Goal: Information Seeking & Learning: Learn about a topic

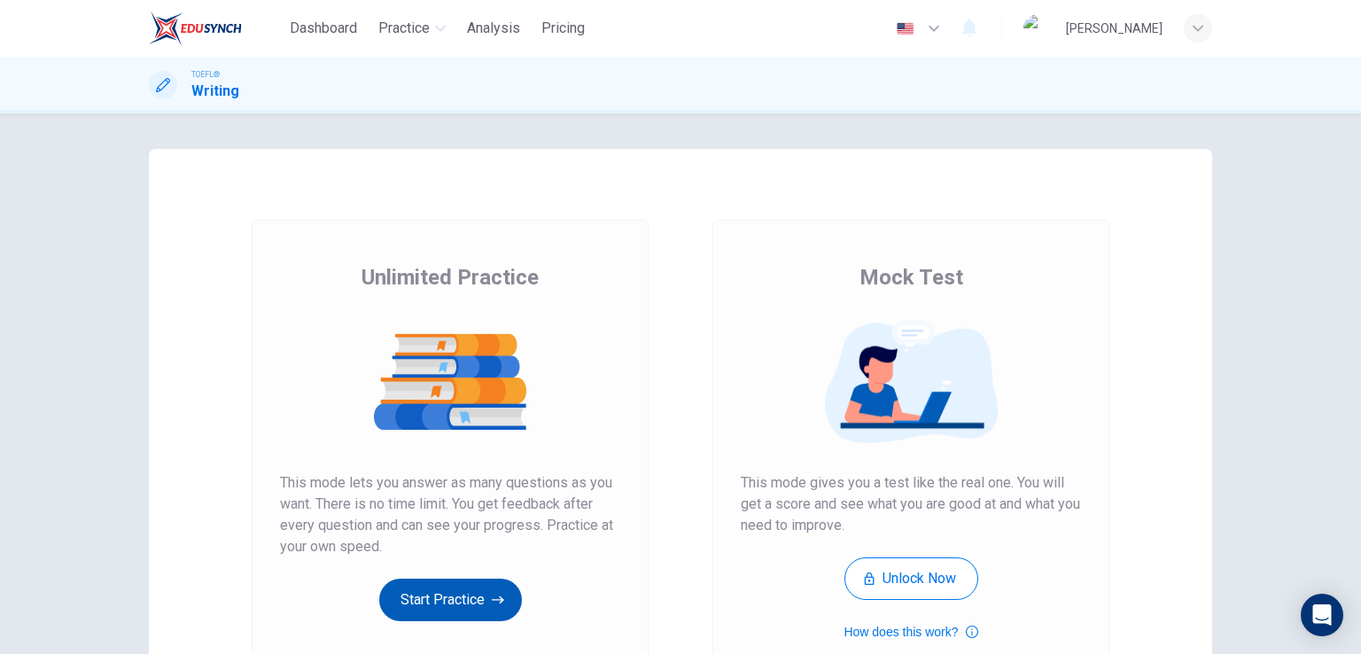
click at [450, 598] on button "Start Practice" at bounding box center [450, 600] width 143 height 43
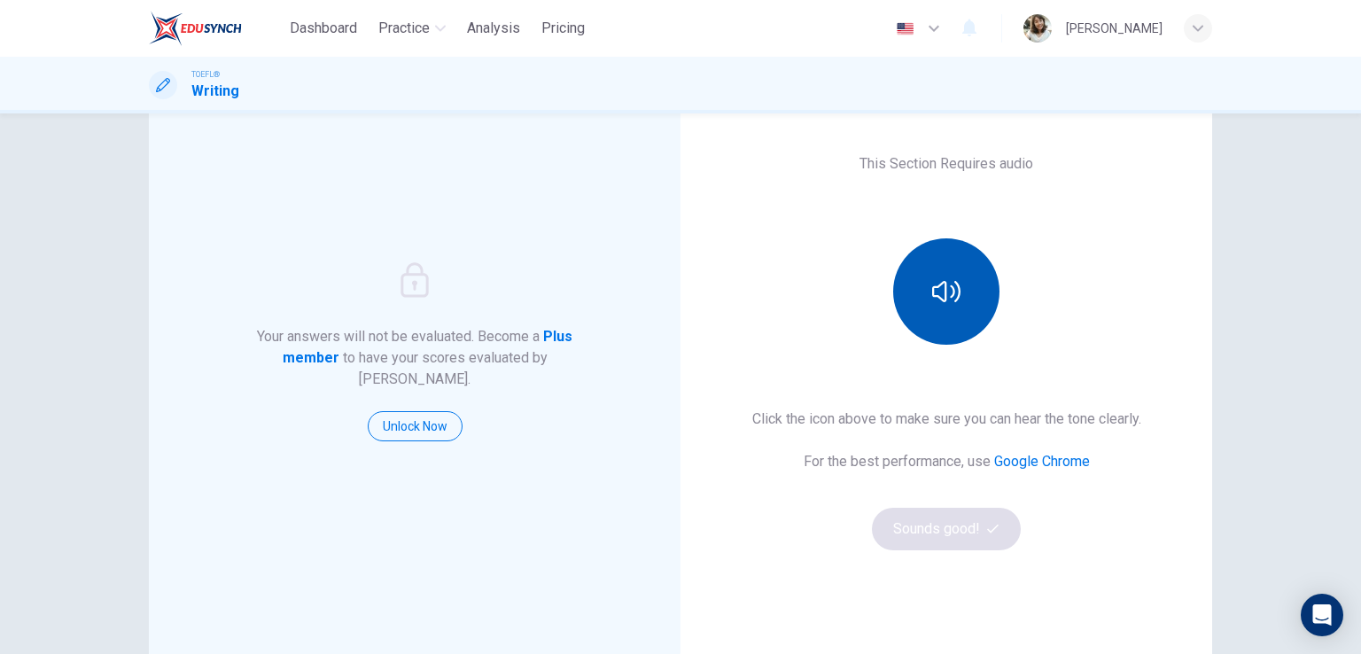
scroll to position [177, 0]
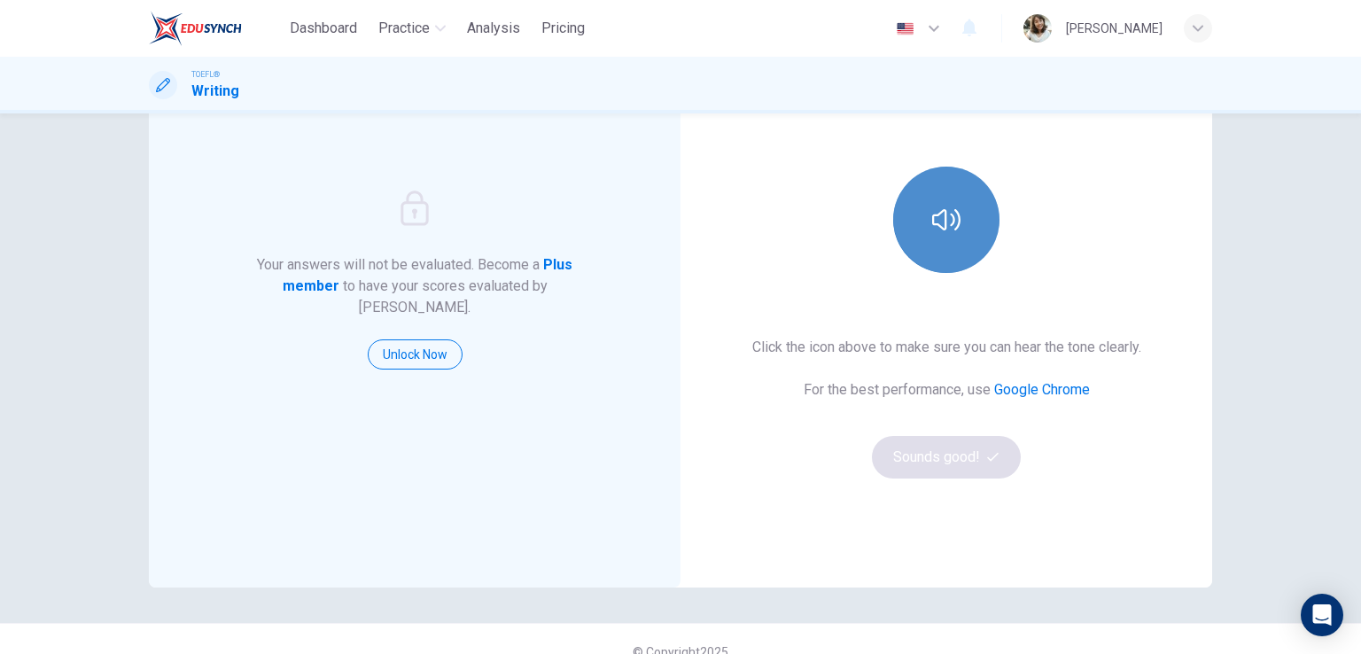
click at [958, 254] on button "button" at bounding box center [946, 220] width 106 height 106
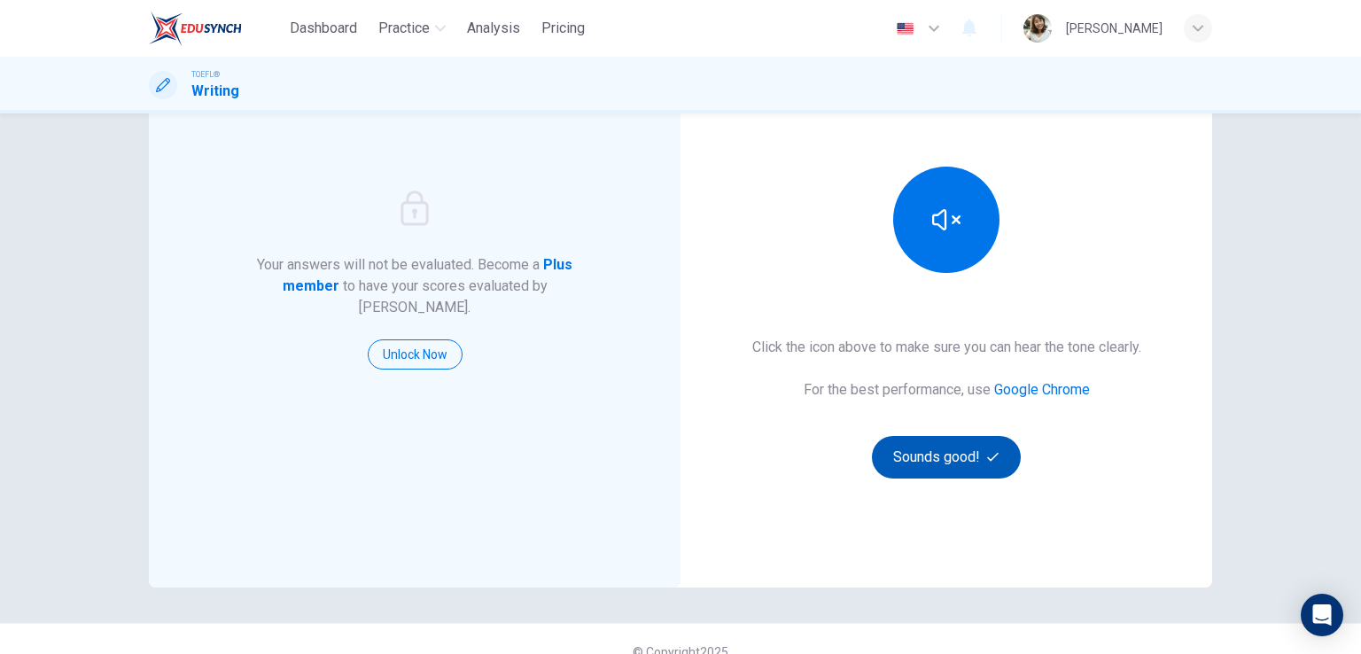
click at [962, 451] on button "Sounds good!" at bounding box center [946, 457] width 149 height 43
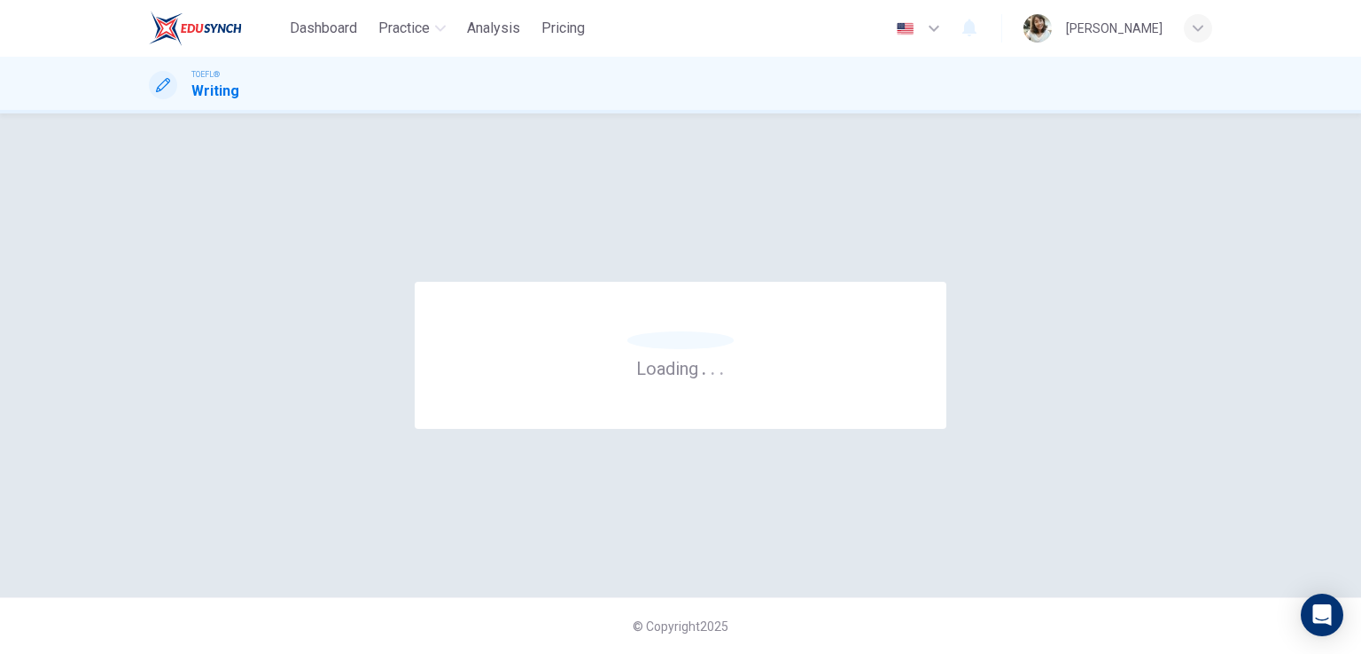
scroll to position [0, 0]
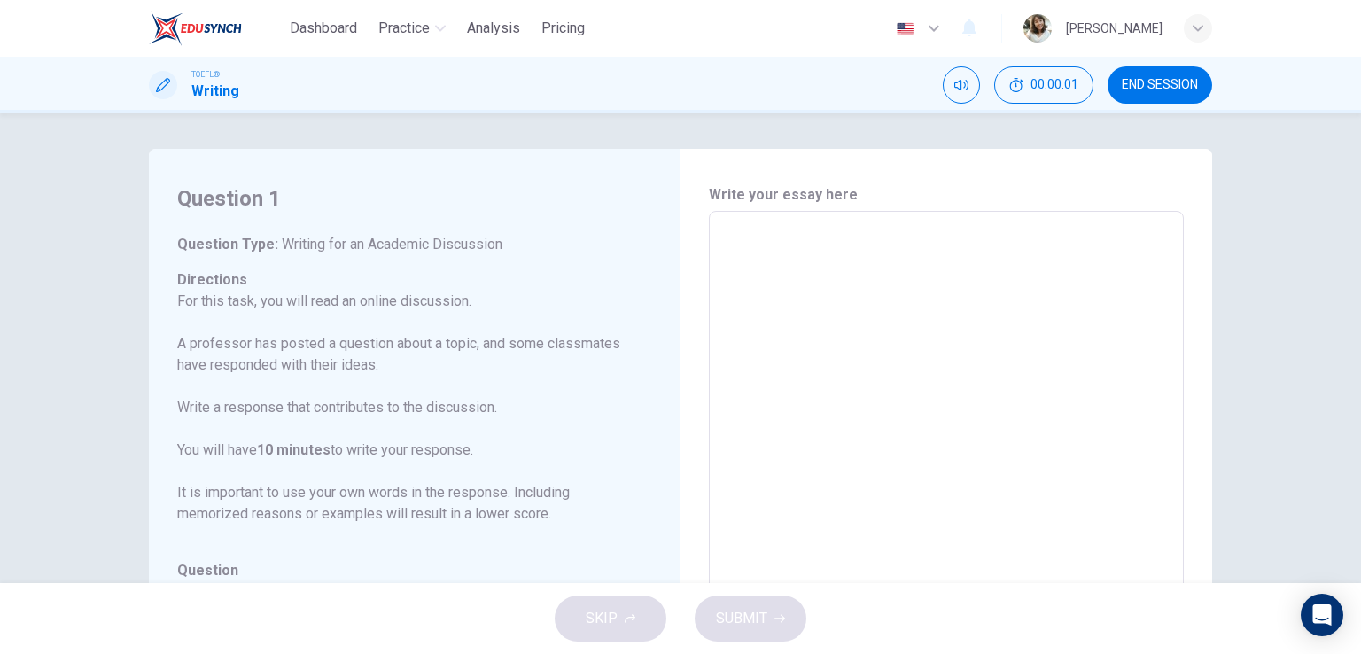
click at [847, 270] on textarea at bounding box center [946, 507] width 450 height 563
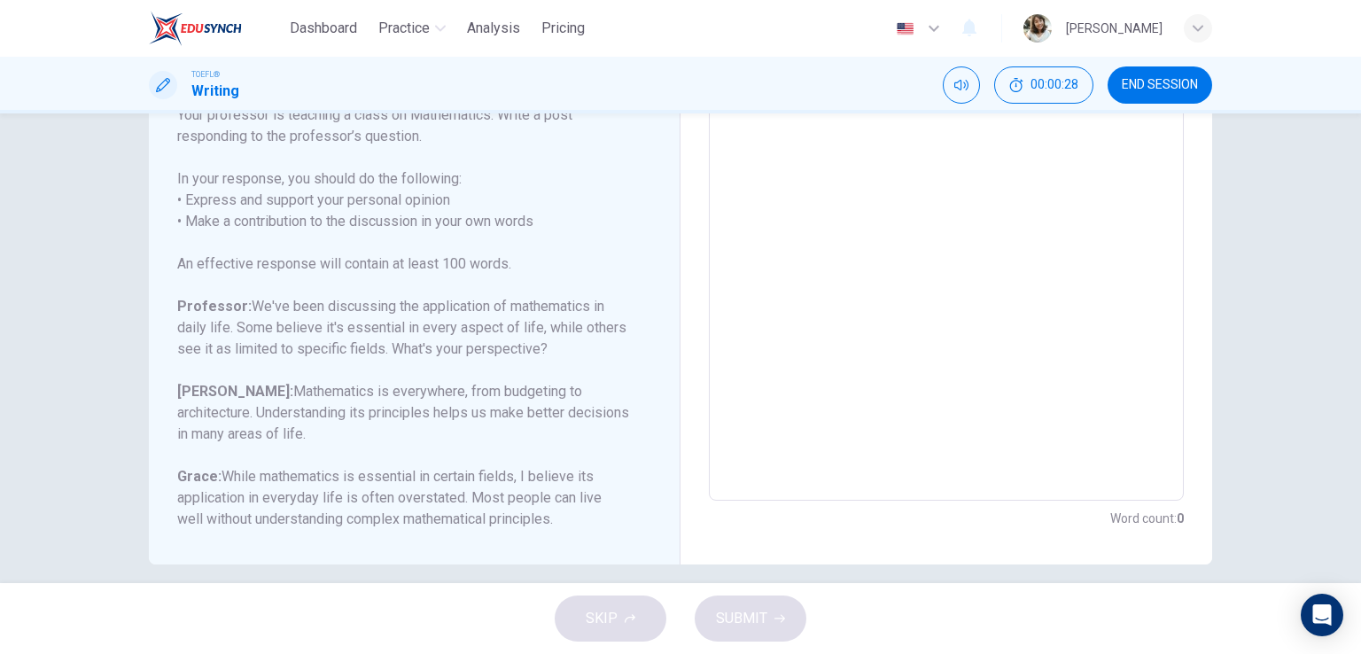
scroll to position [319, 0]
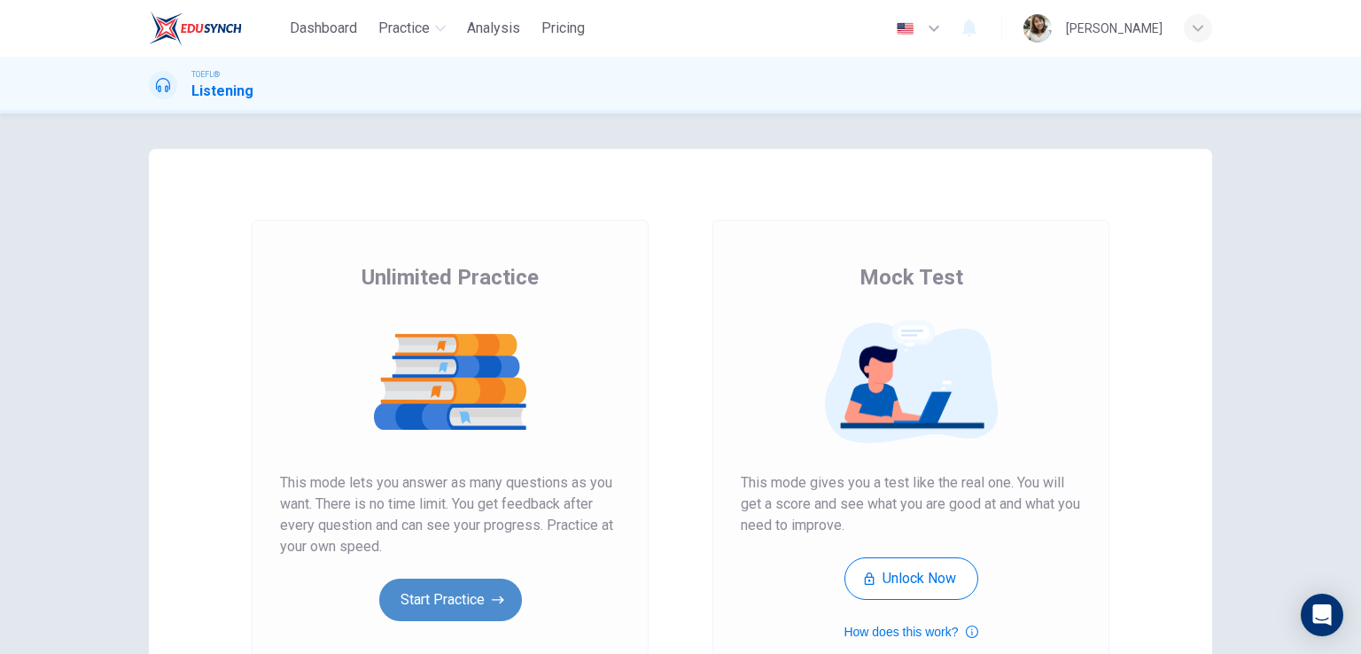
click at [466, 611] on button "Start Practice" at bounding box center [450, 600] width 143 height 43
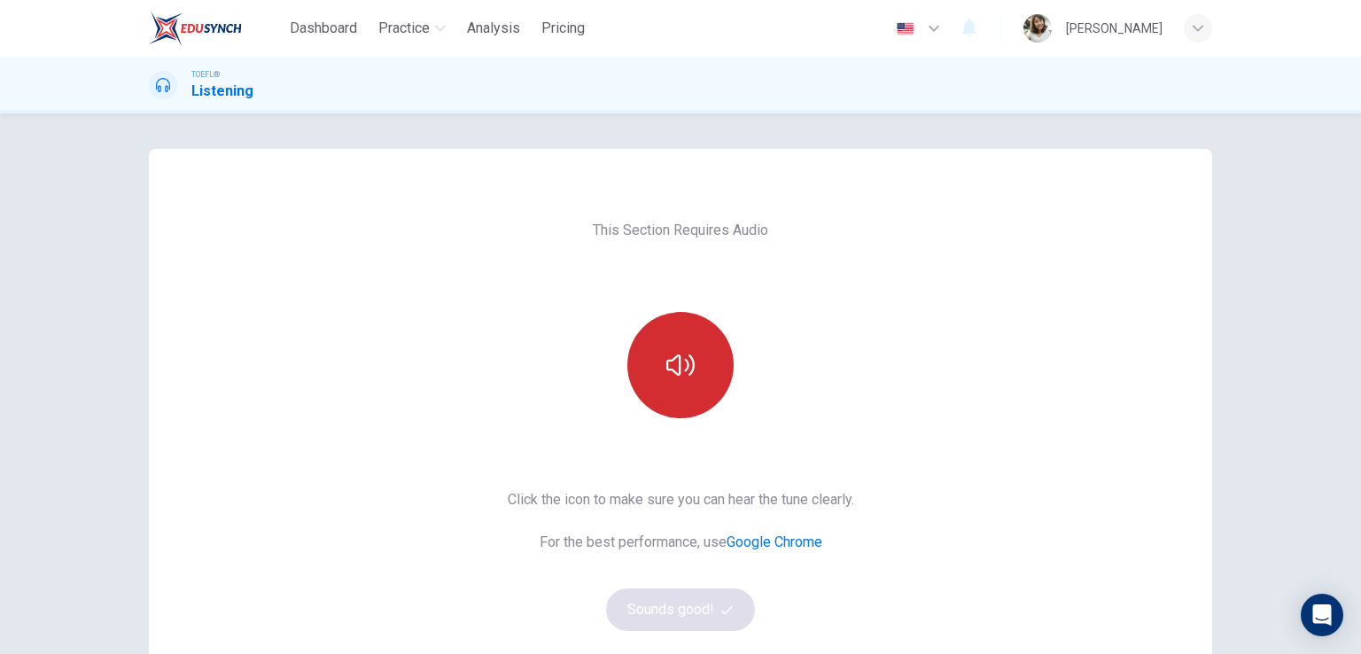
click at [704, 359] on button "button" at bounding box center [681, 365] width 106 height 106
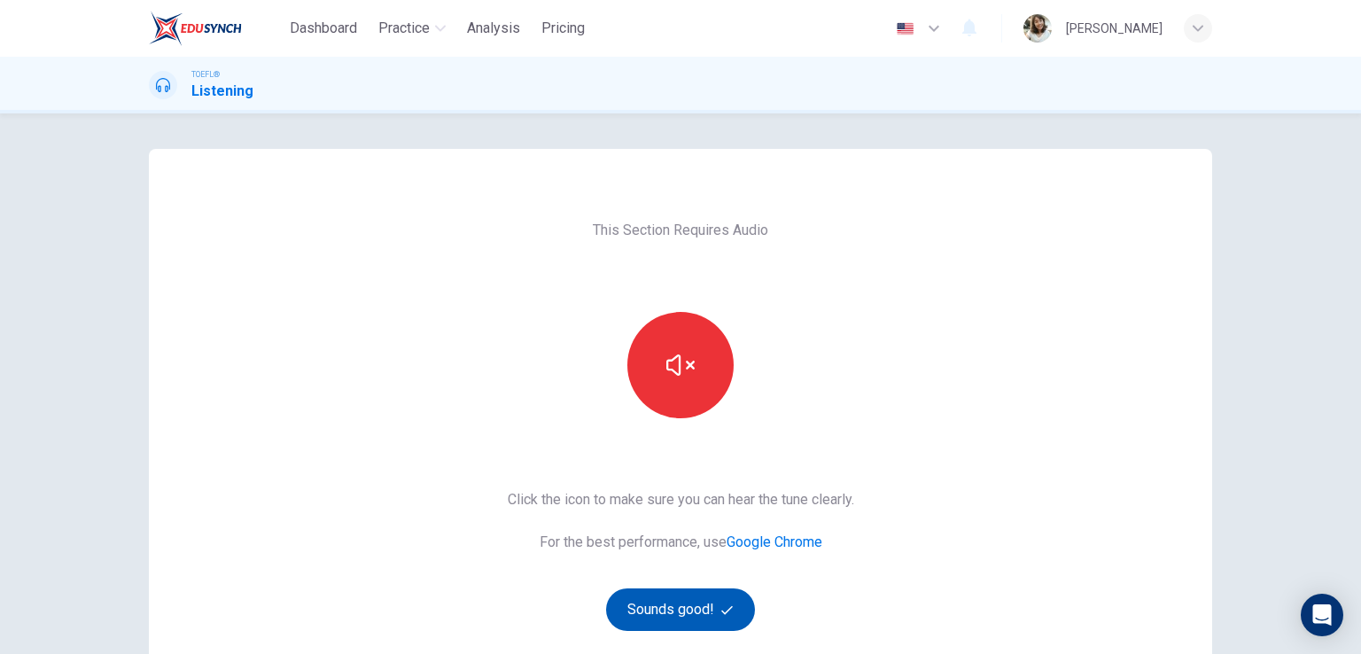
click at [664, 603] on button "Sounds good!" at bounding box center [680, 610] width 149 height 43
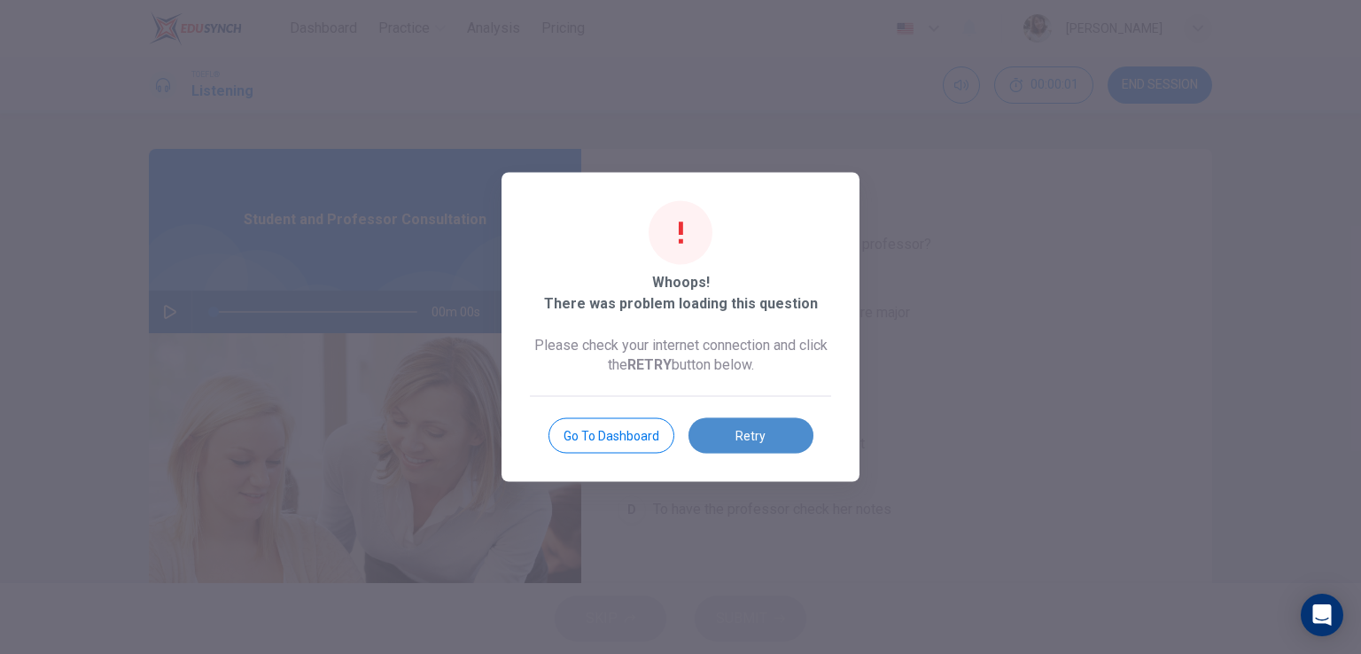
click at [752, 439] on button "Retry" at bounding box center [751, 435] width 125 height 35
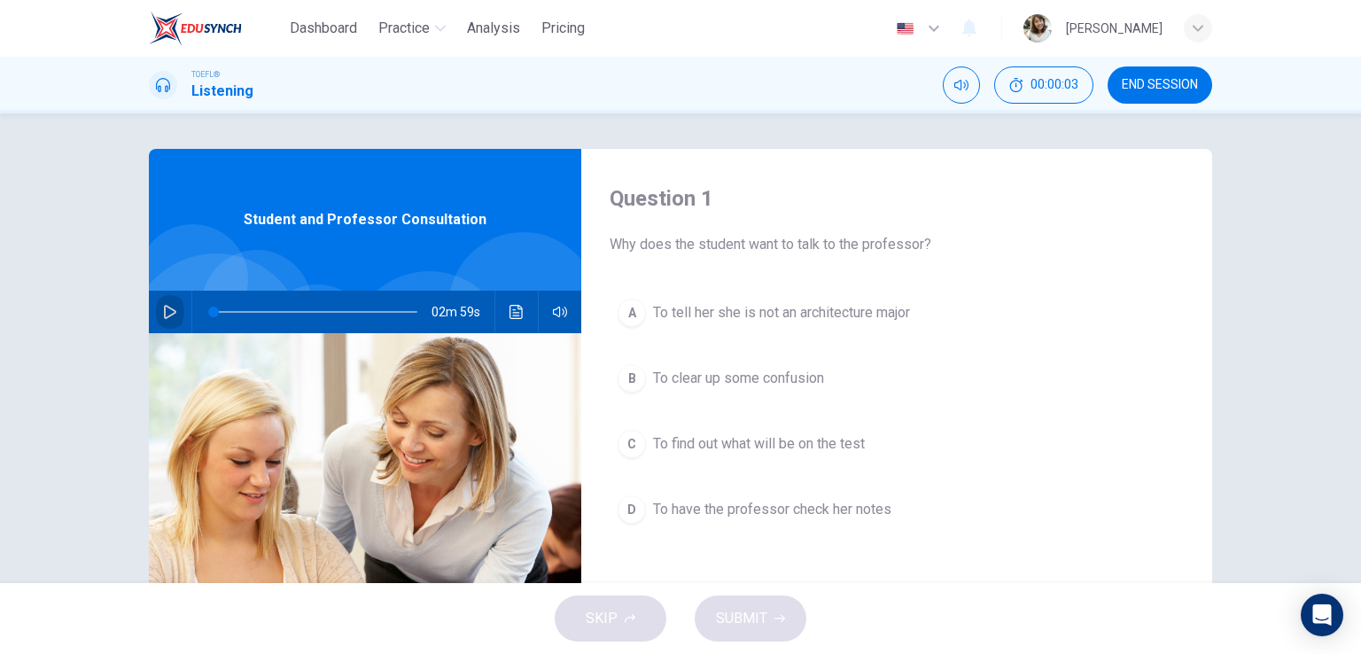
click at [163, 312] on icon "button" at bounding box center [170, 312] width 14 height 14
click at [172, 308] on icon "button" at bounding box center [170, 312] width 14 height 14
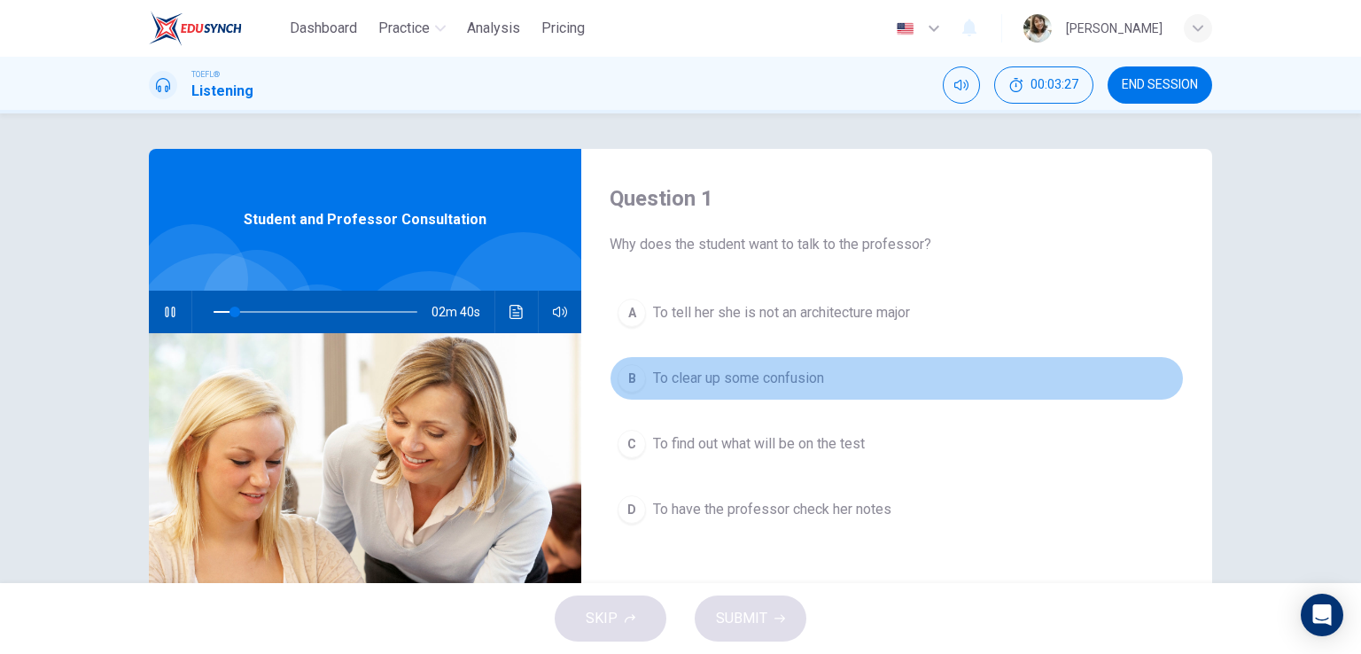
click at [653, 372] on span "To clear up some confusion" at bounding box center [738, 378] width 171 height 21
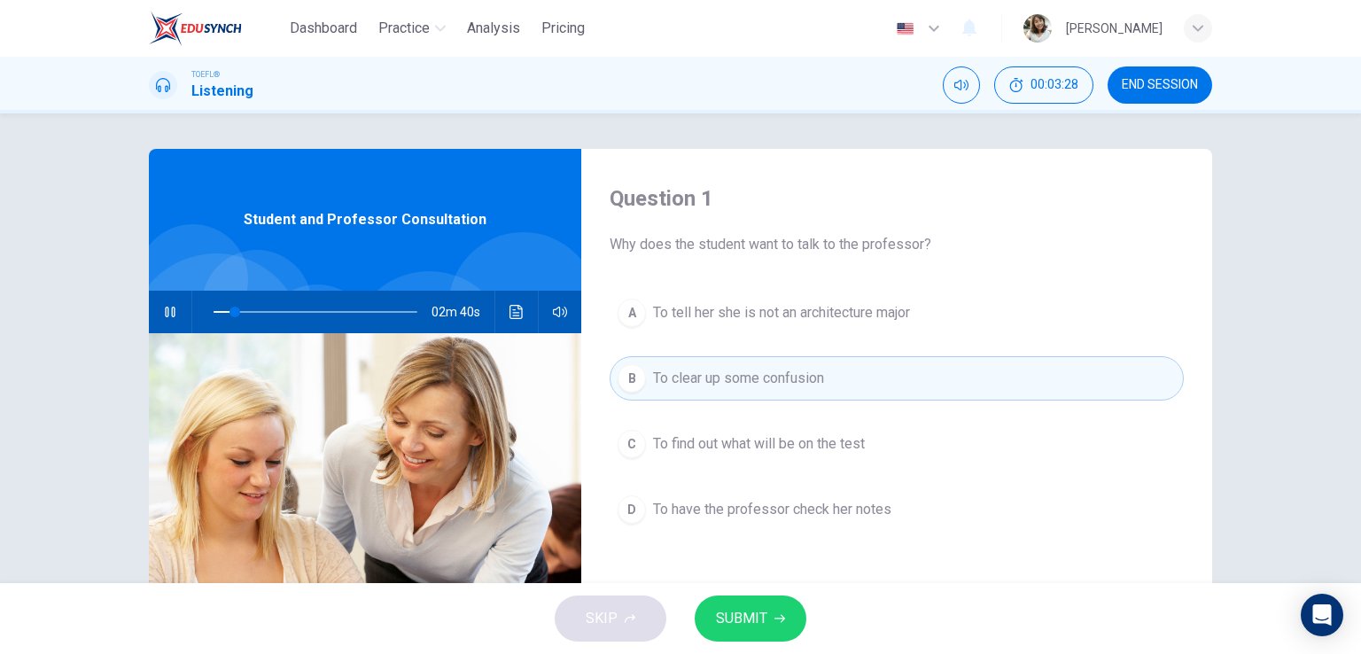
click at [760, 618] on span "SUBMIT" at bounding box center [741, 618] width 51 height 25
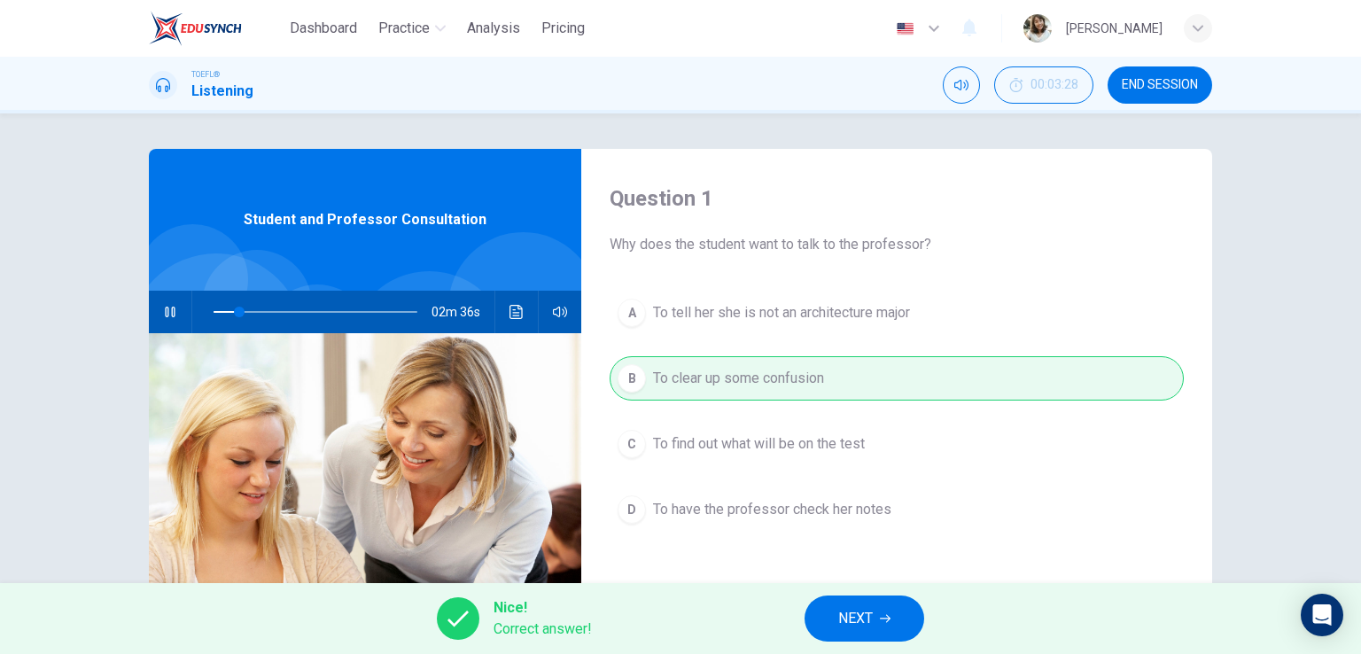
click at [866, 632] on button "NEXT" at bounding box center [865, 619] width 120 height 46
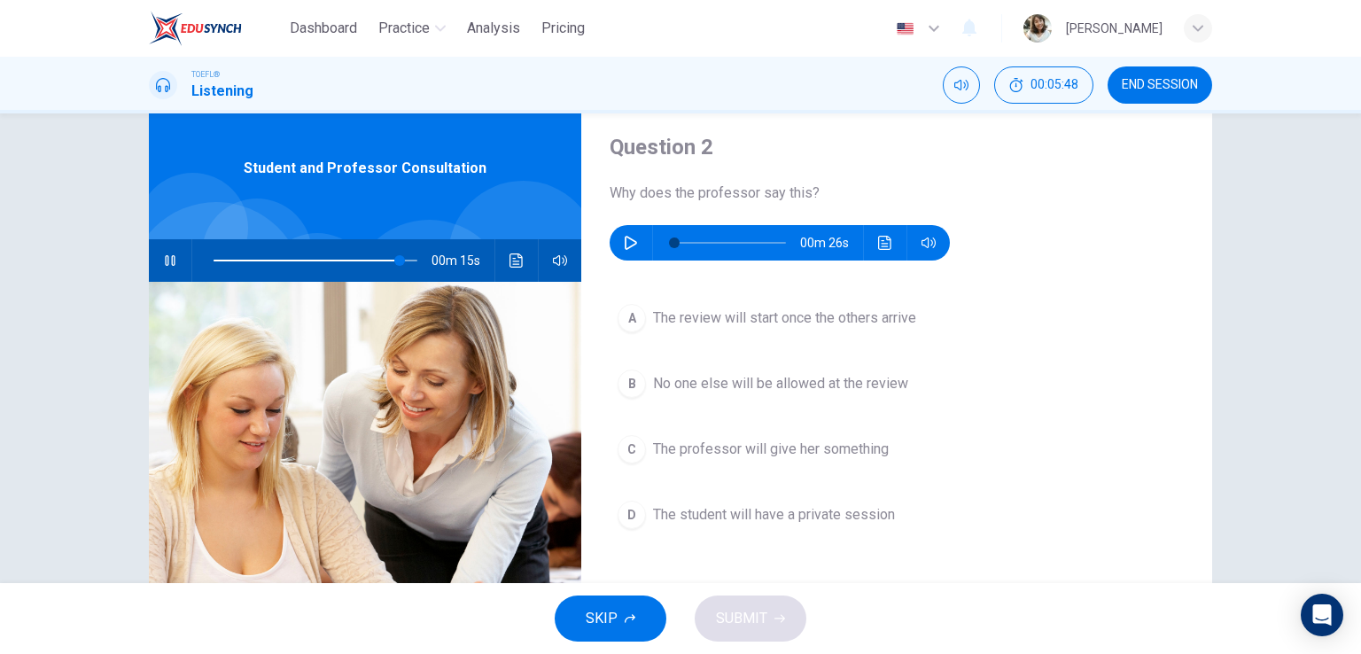
scroll to position [40, 0]
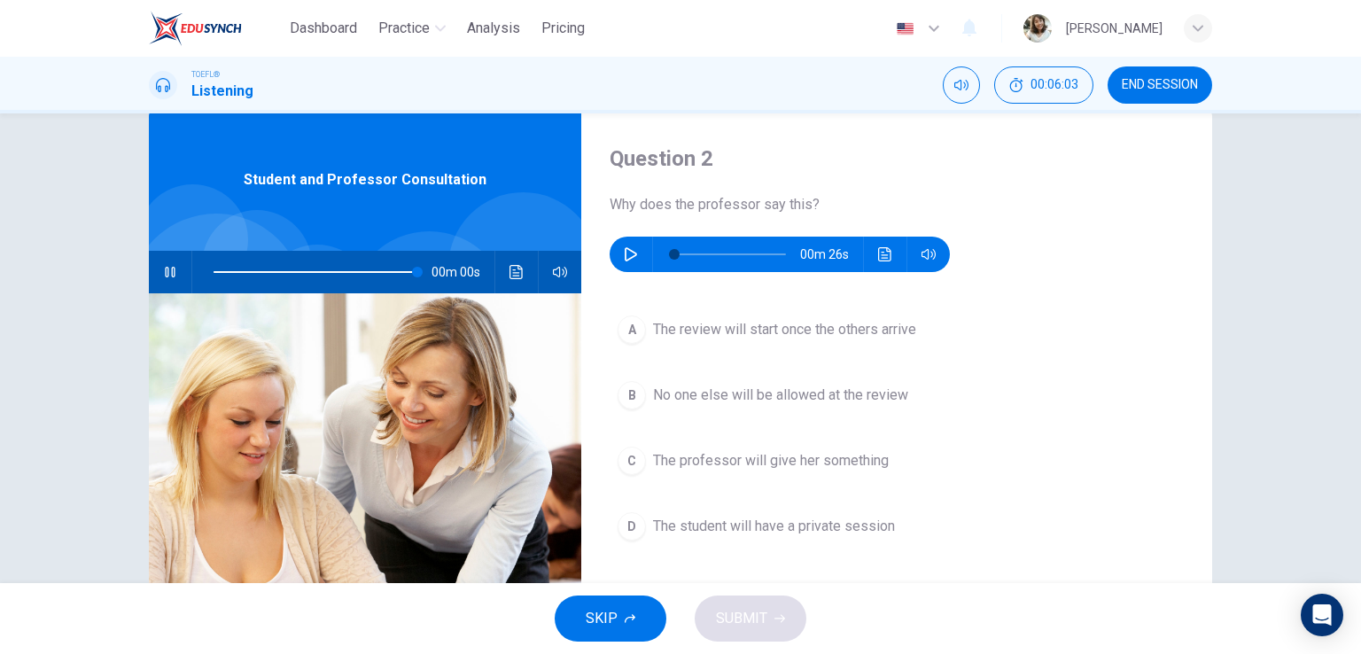
type input "0"
click at [617, 246] on button "button" at bounding box center [631, 254] width 28 height 35
type input "0"
click at [689, 394] on span "No one else will be allowed at the review" at bounding box center [780, 395] width 255 height 21
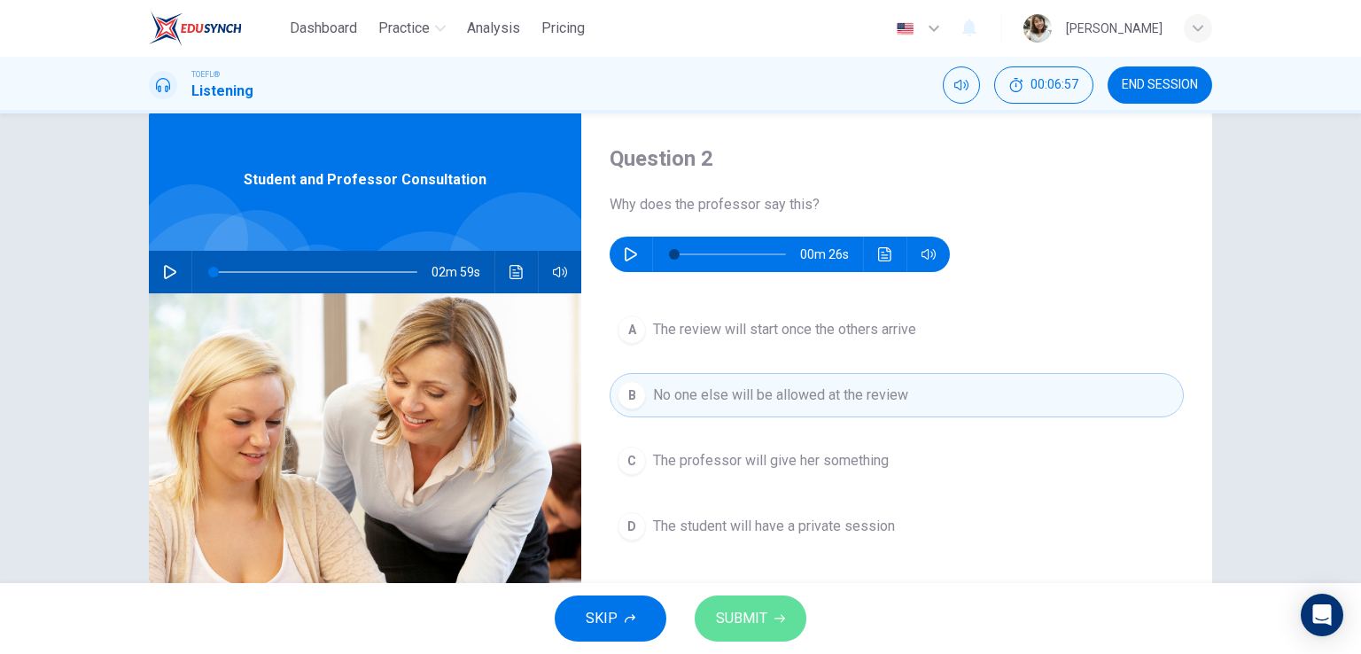
click at [772, 621] on button "SUBMIT" at bounding box center [751, 619] width 112 height 46
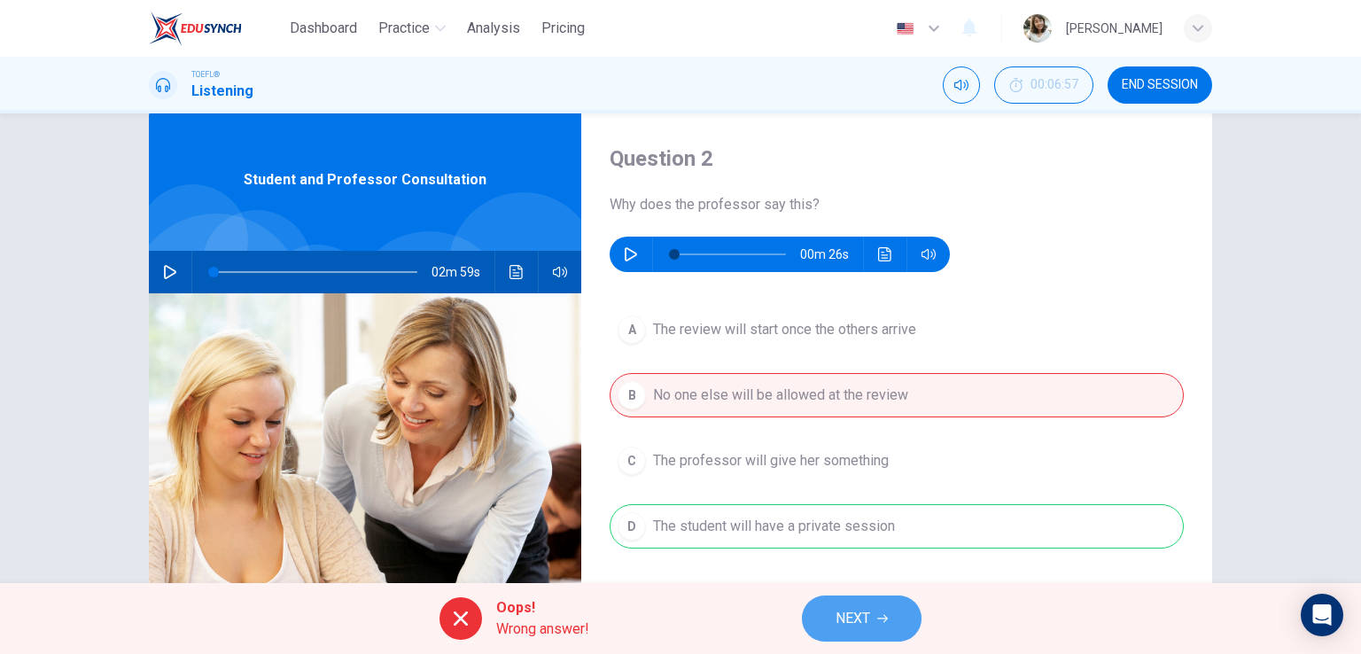
click at [853, 624] on span "NEXT" at bounding box center [853, 618] width 35 height 25
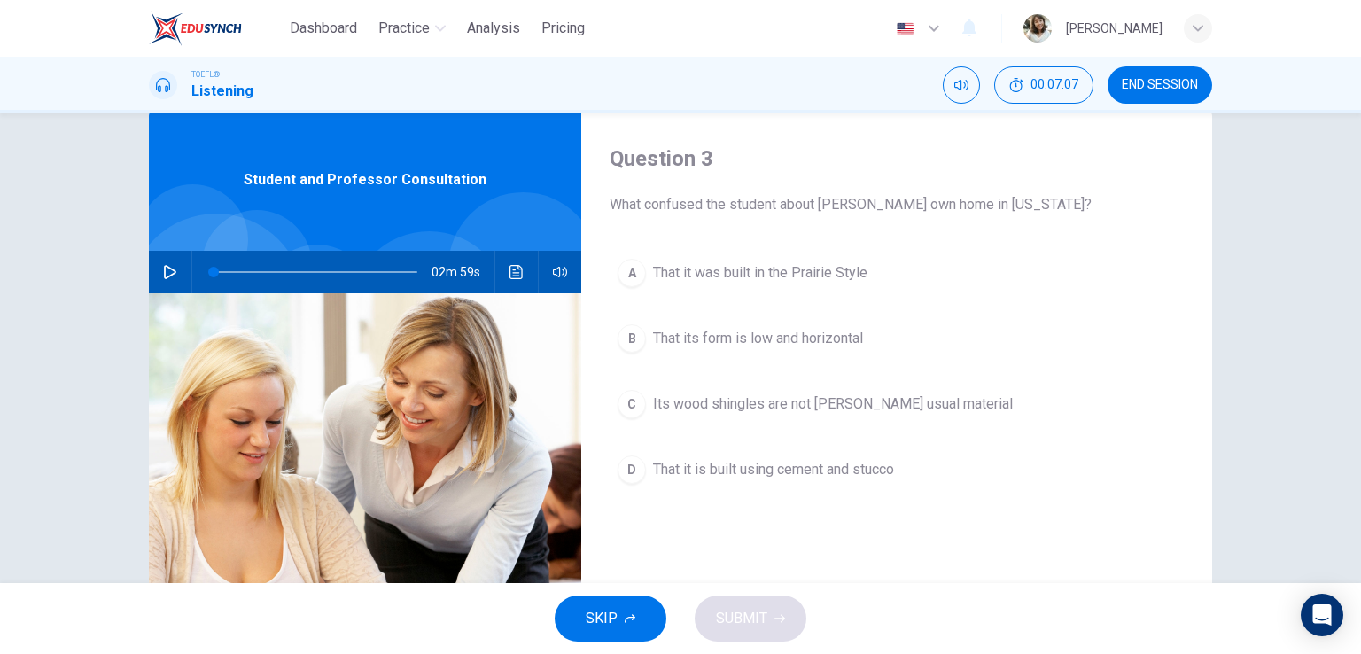
click at [722, 328] on span "That its form is low and horizontal" at bounding box center [758, 338] width 210 height 21
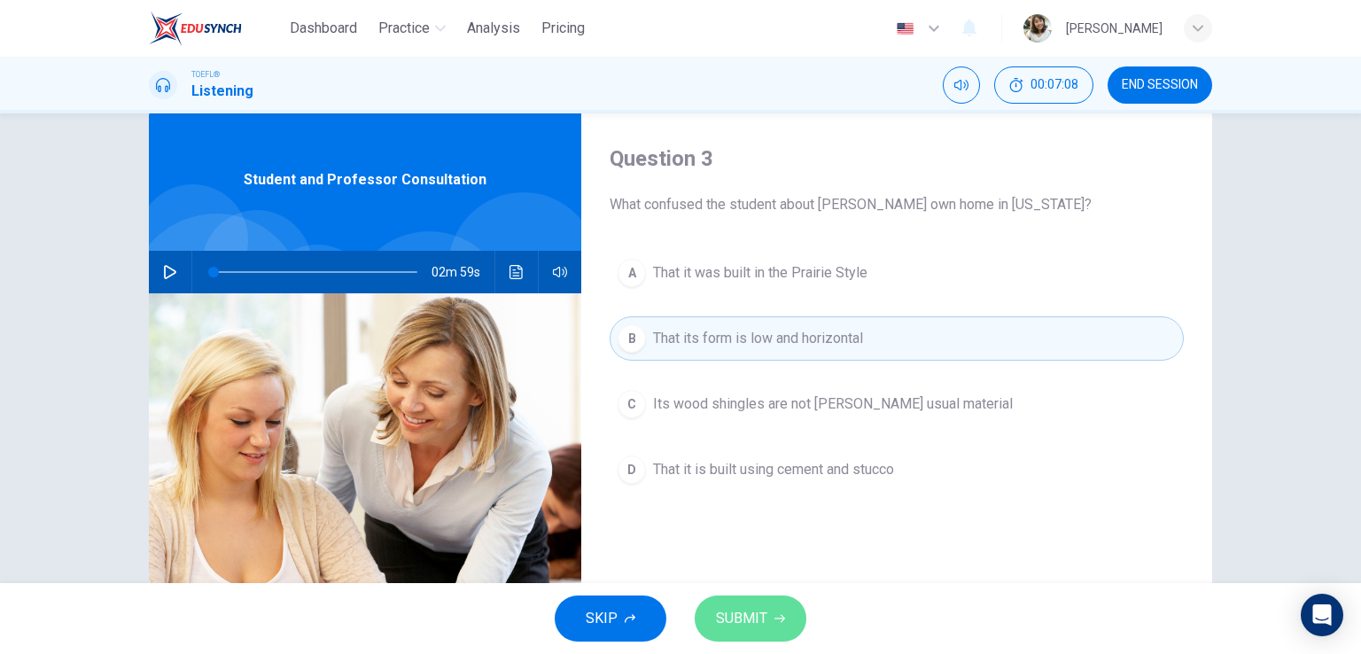
click at [776, 628] on button "SUBMIT" at bounding box center [751, 619] width 112 height 46
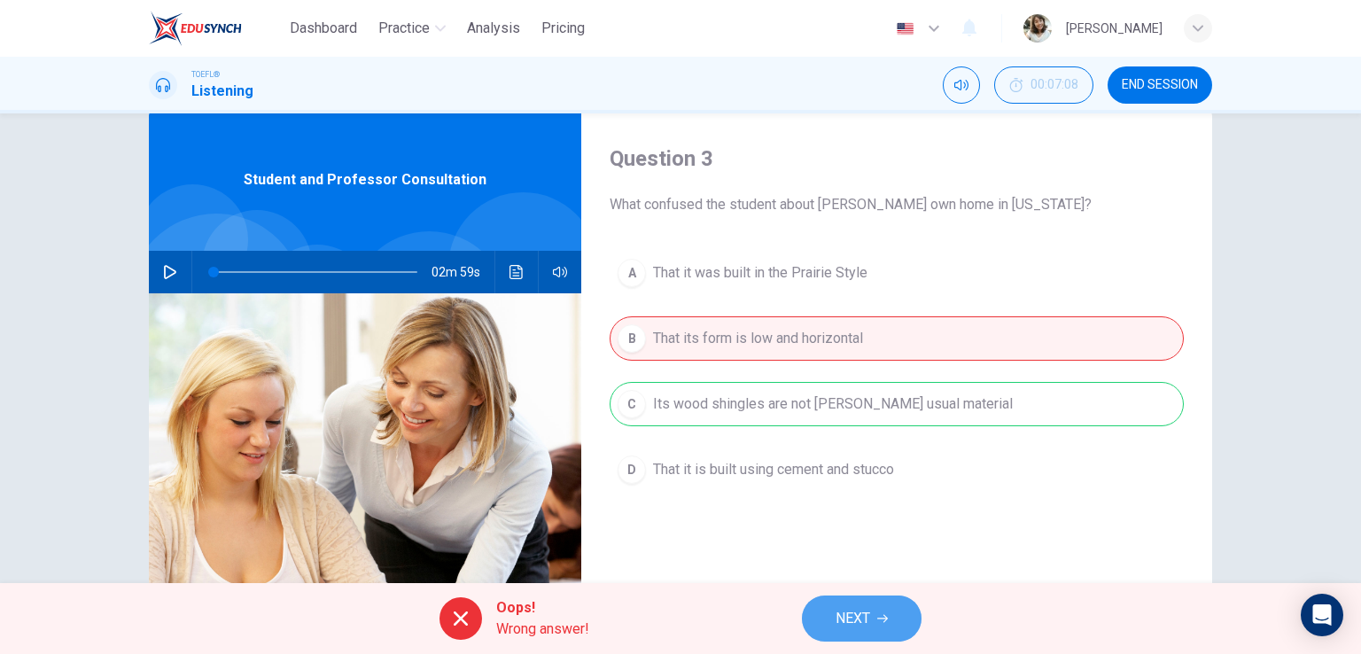
click at [861, 615] on span "NEXT" at bounding box center [853, 618] width 35 height 25
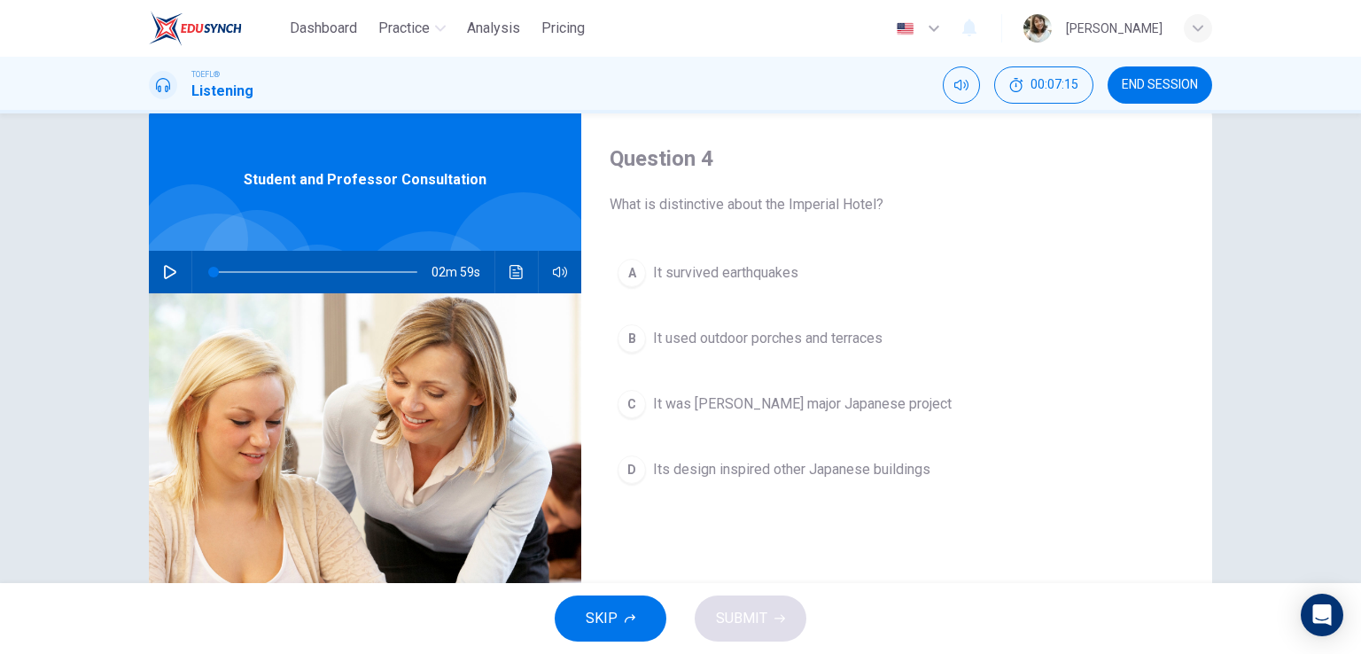
click at [169, 273] on icon "button" at bounding box center [170, 272] width 12 height 14
click at [738, 394] on span "It was Wright's major Japanese project" at bounding box center [802, 404] width 299 height 21
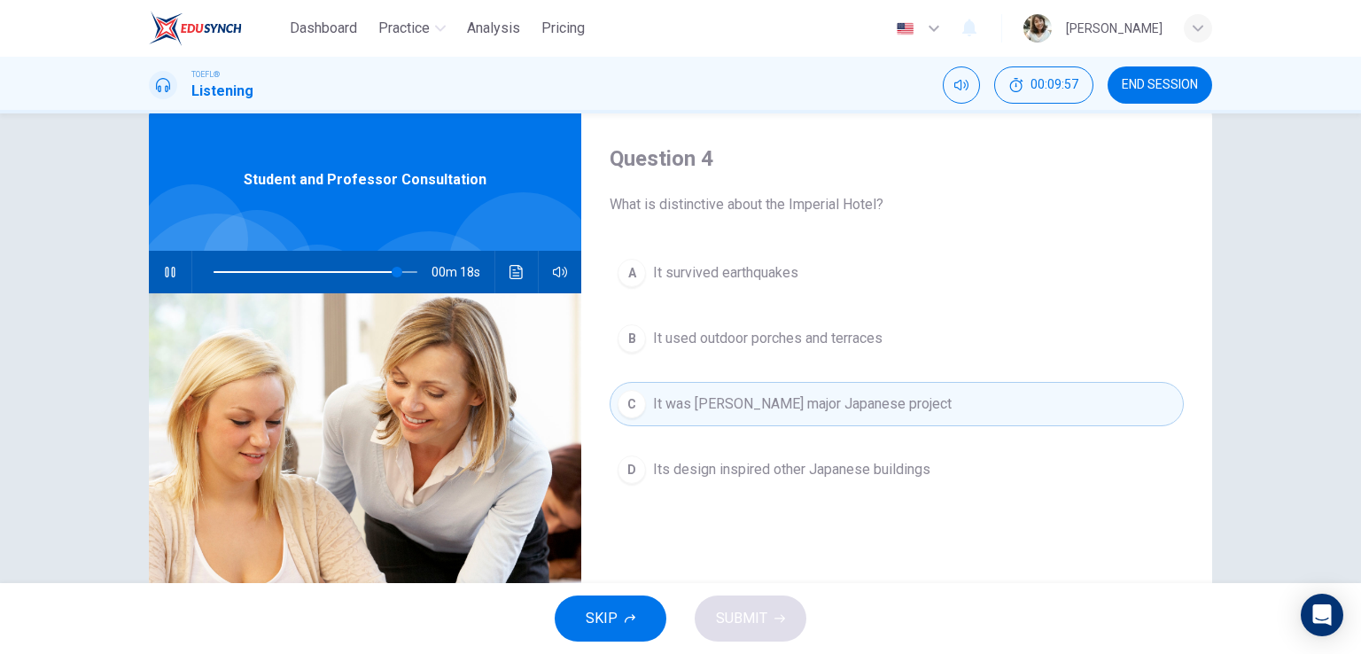
click at [678, 401] on span "It was Wright's major Japanese project" at bounding box center [802, 404] width 299 height 21
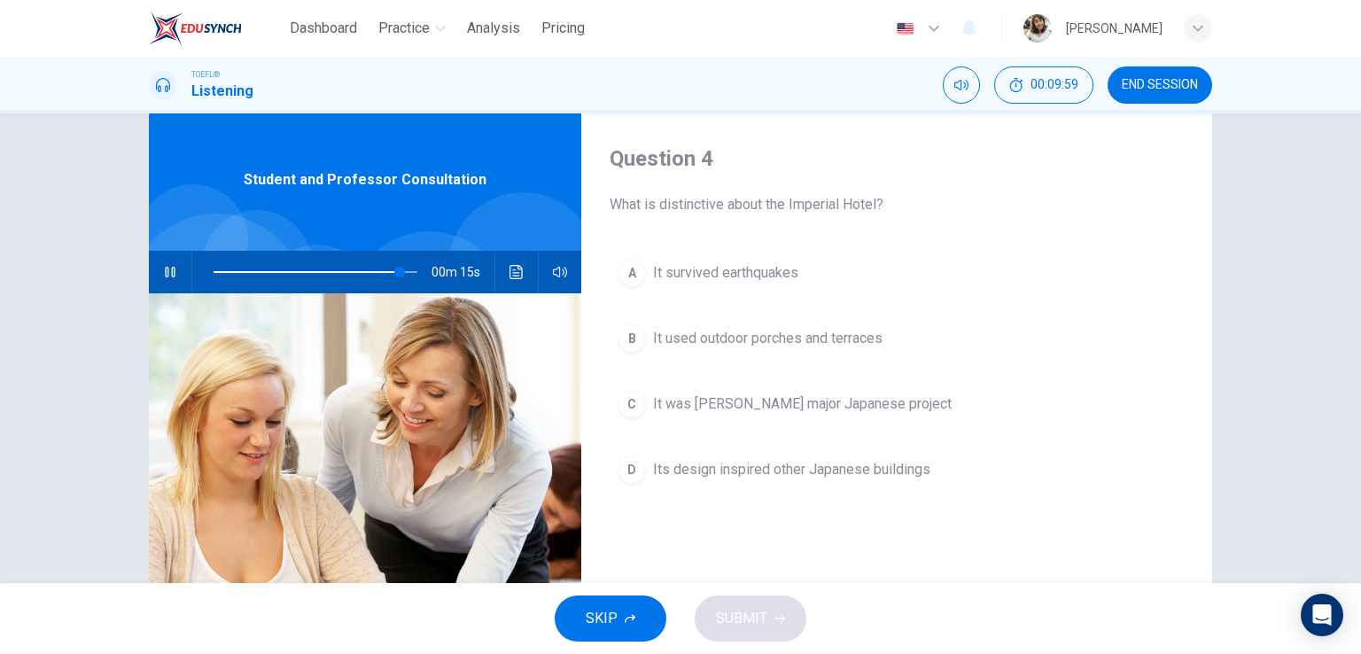
click at [629, 413] on div "C" at bounding box center [632, 404] width 28 height 28
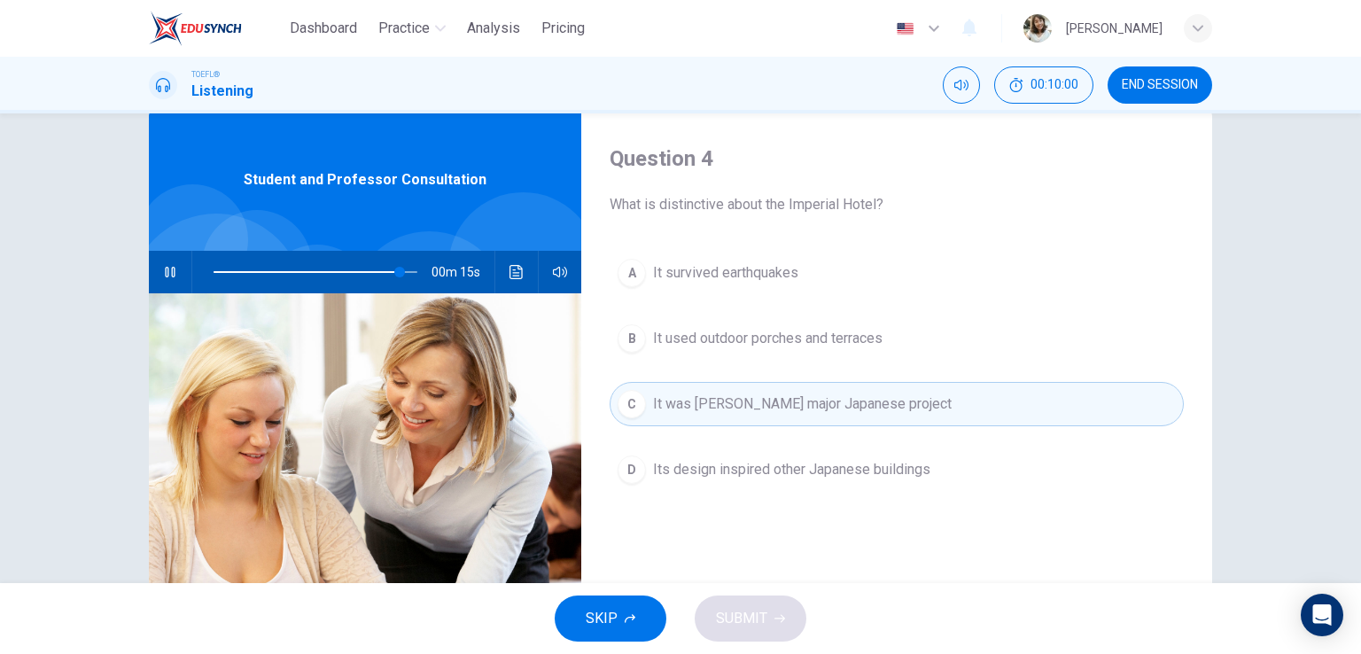
click at [629, 413] on div "C" at bounding box center [632, 404] width 28 height 28
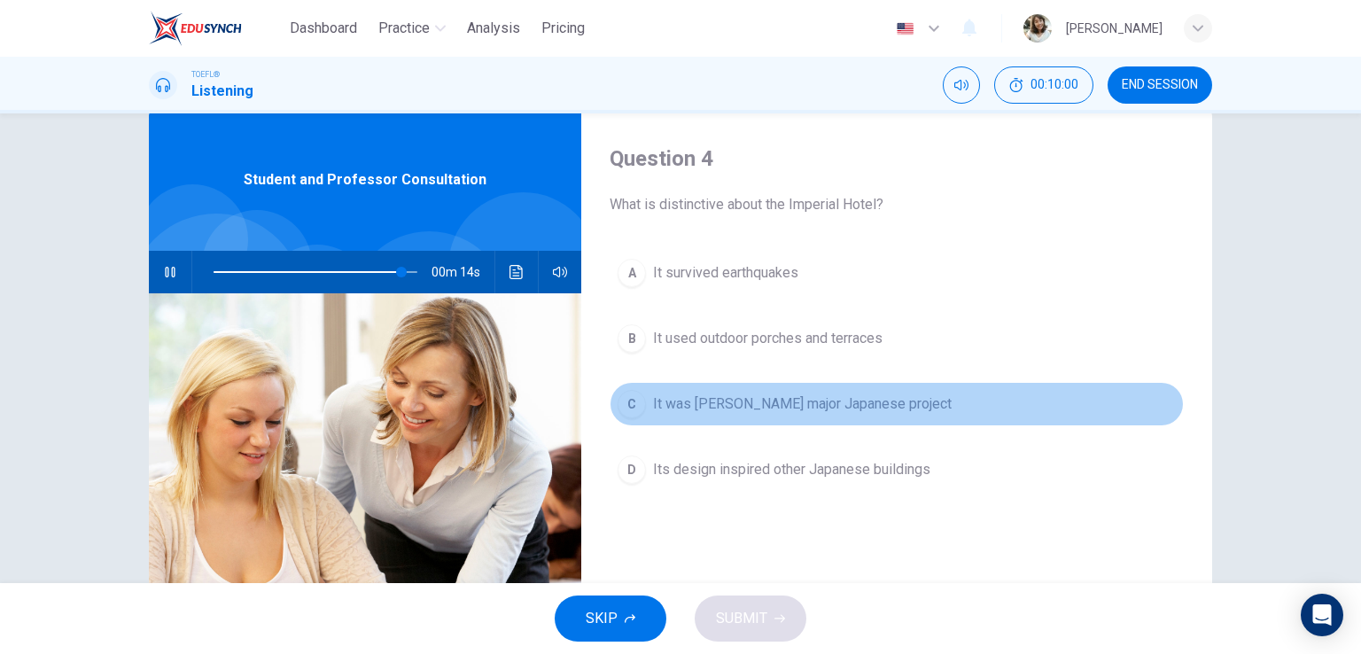
click at [629, 413] on div "C" at bounding box center [632, 404] width 28 height 28
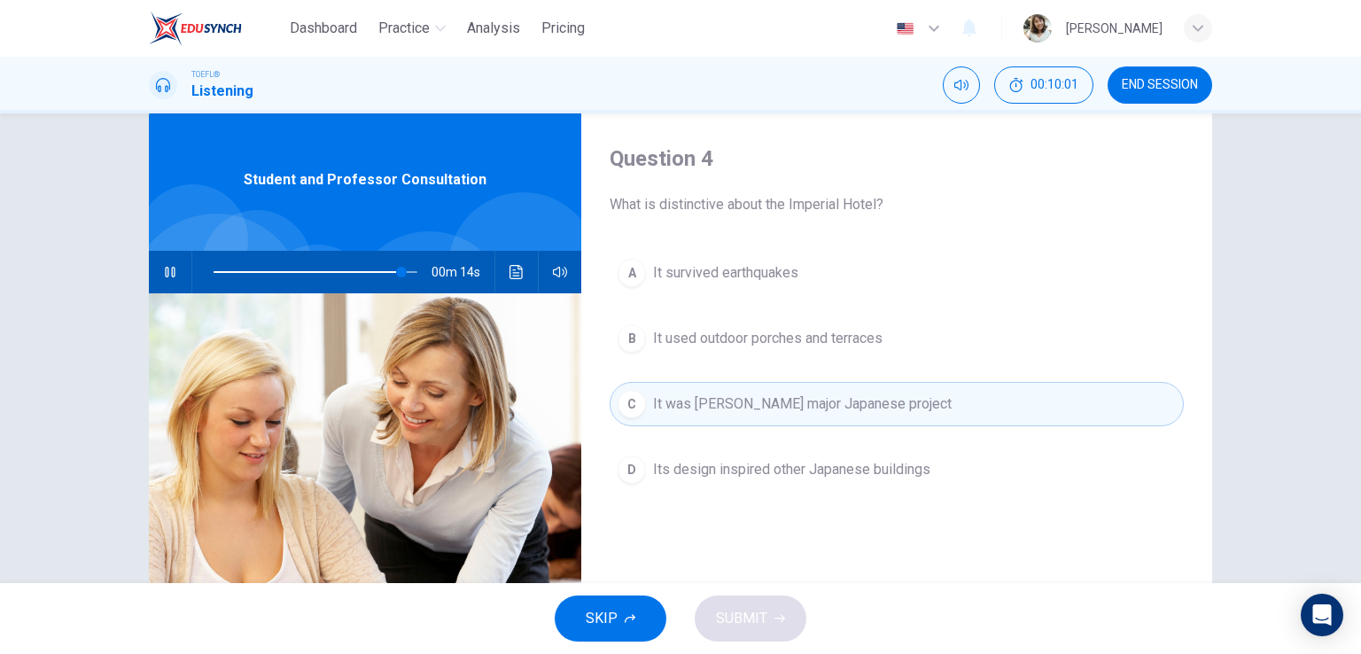
click at [631, 409] on div "C" at bounding box center [632, 404] width 28 height 28
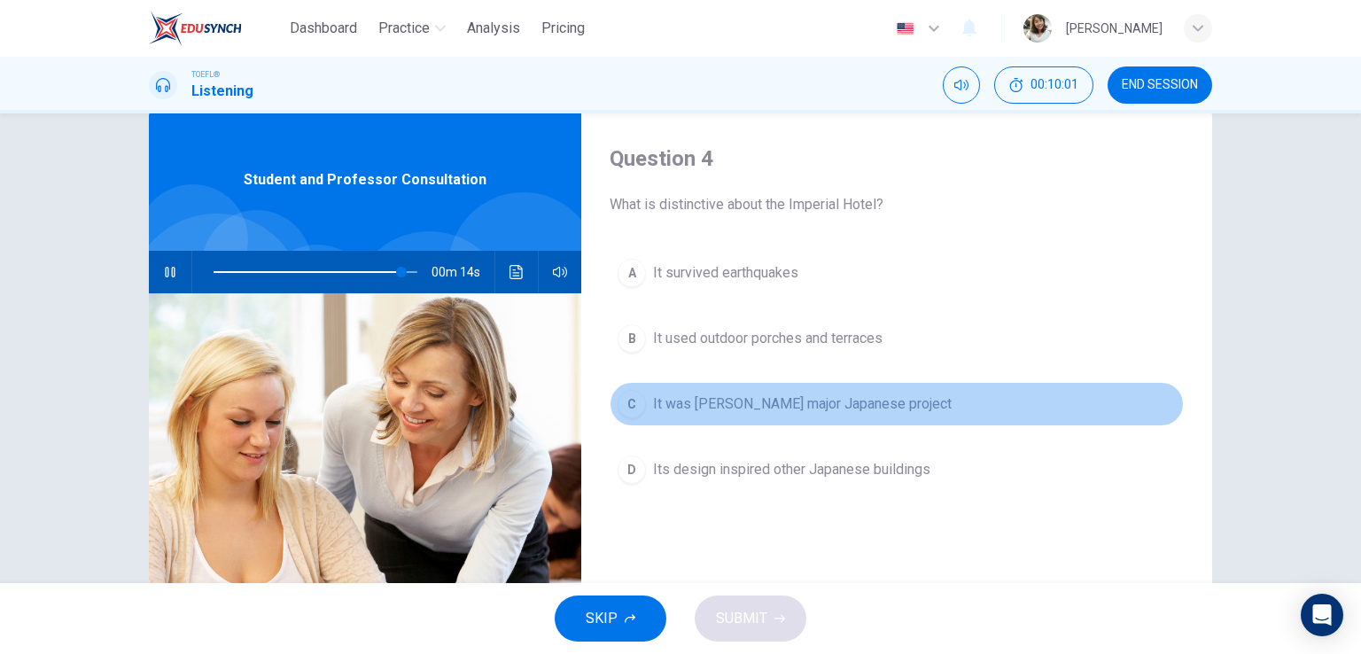
click at [631, 409] on div "C" at bounding box center [632, 404] width 28 height 28
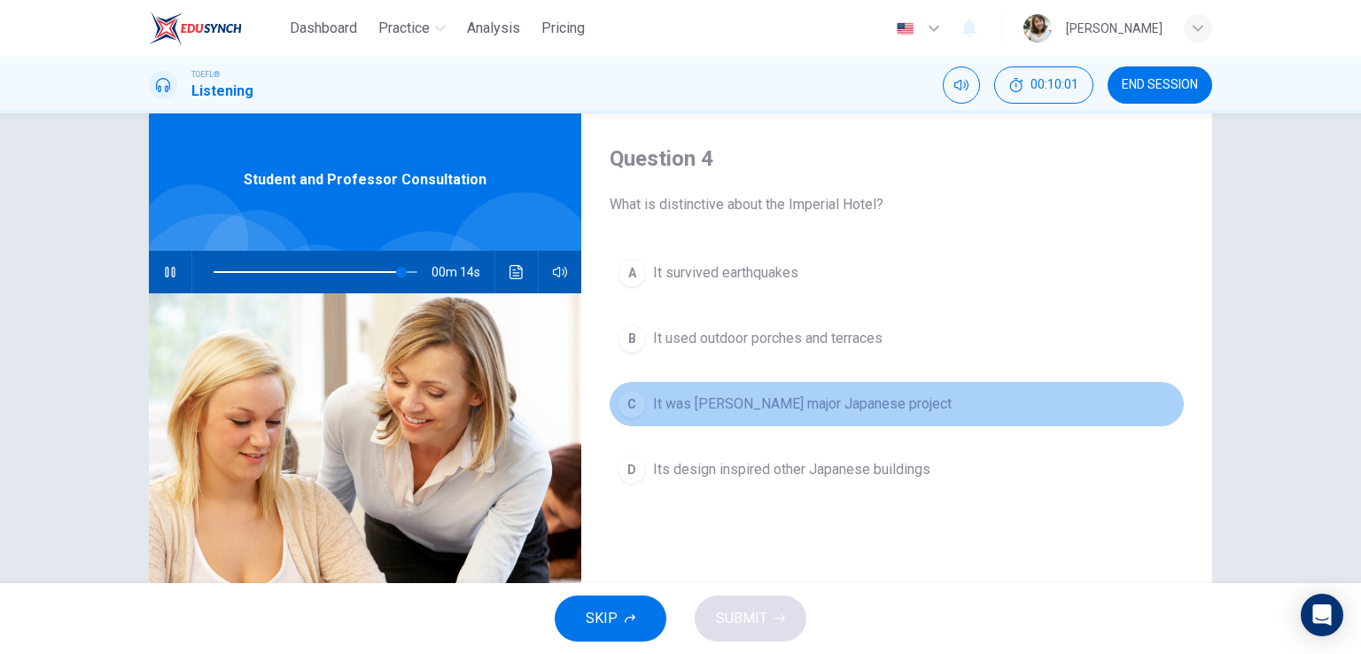
click at [631, 409] on div "C" at bounding box center [632, 404] width 28 height 28
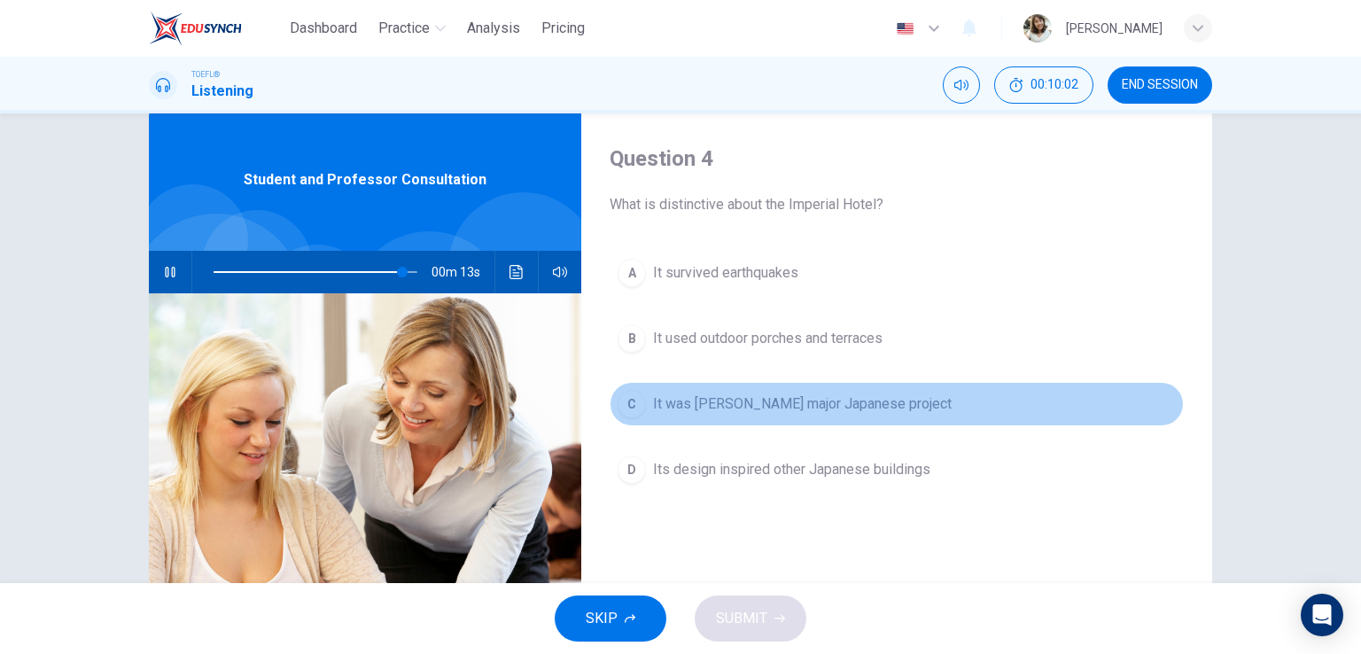
click at [631, 409] on div "C" at bounding box center [632, 404] width 28 height 28
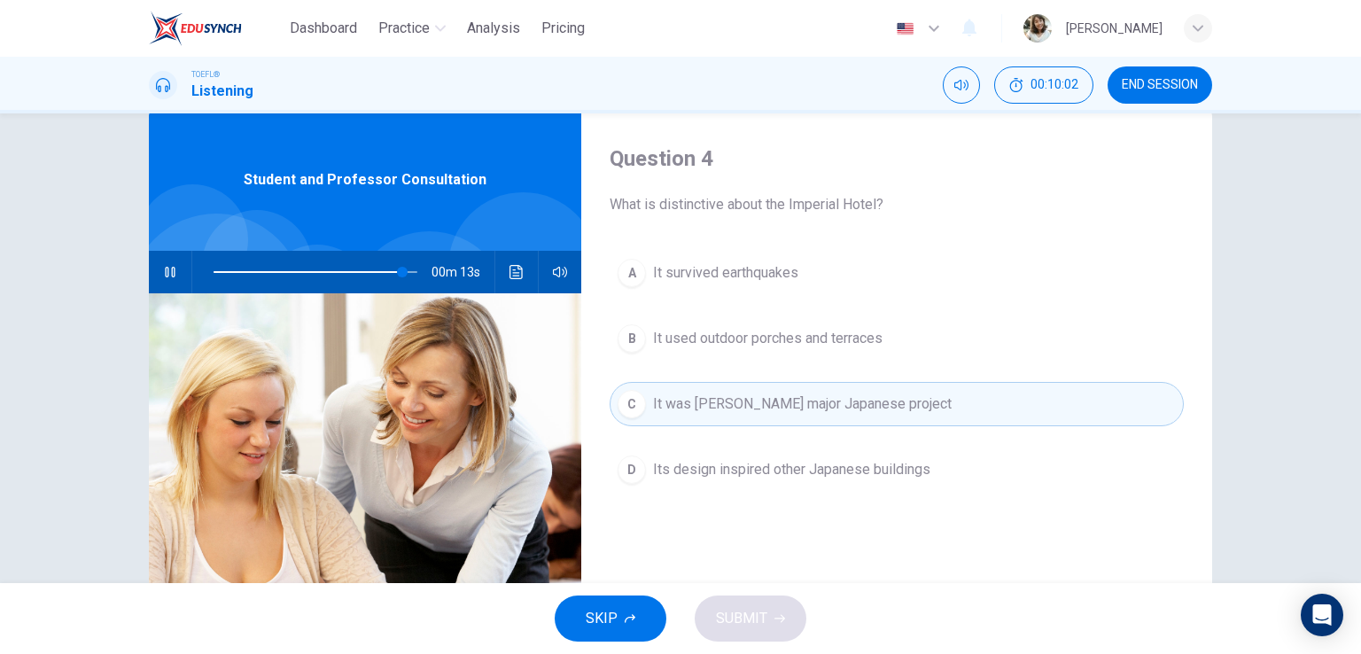
click at [631, 409] on div "C" at bounding box center [632, 404] width 28 height 28
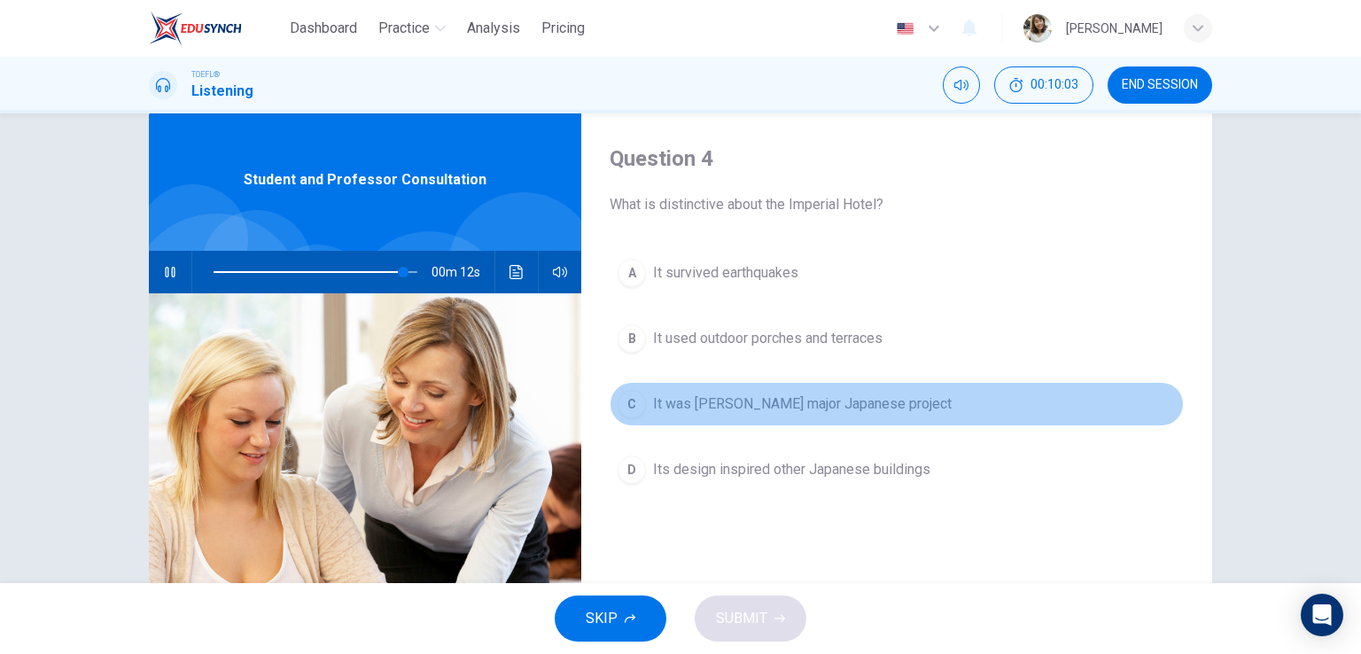
click at [631, 409] on div "C" at bounding box center [632, 404] width 28 height 28
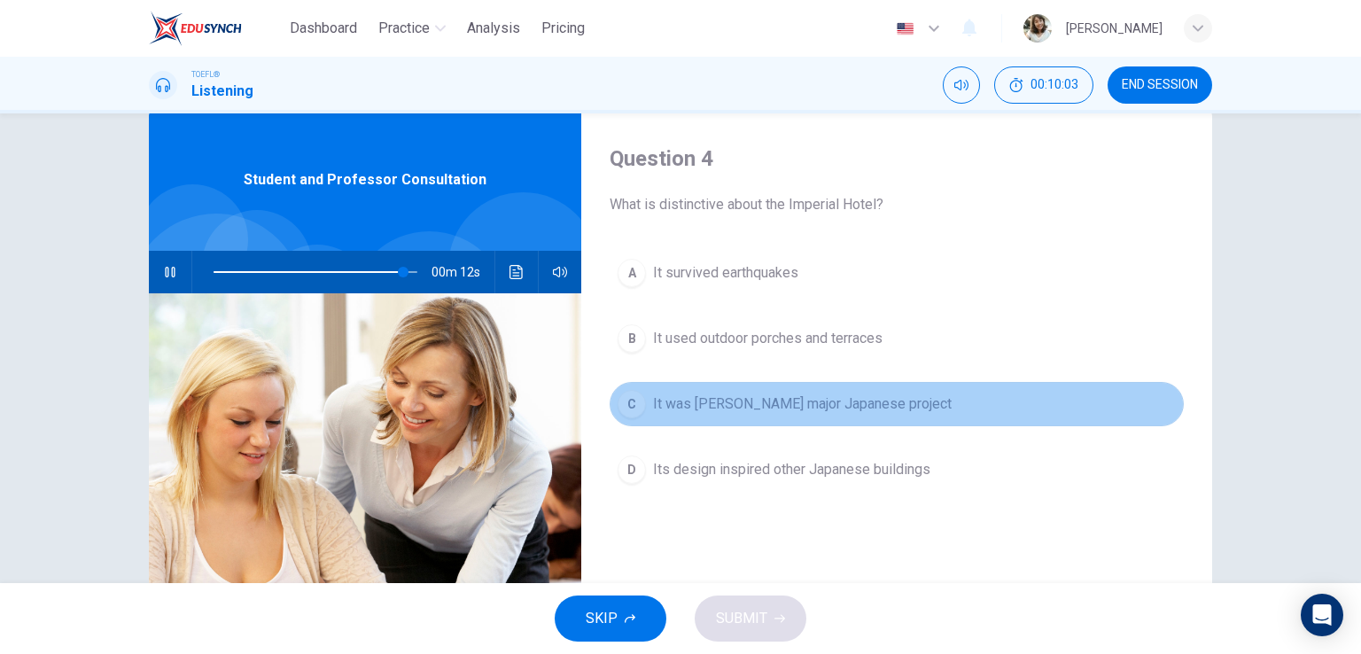
click at [631, 409] on div "C" at bounding box center [632, 404] width 28 height 28
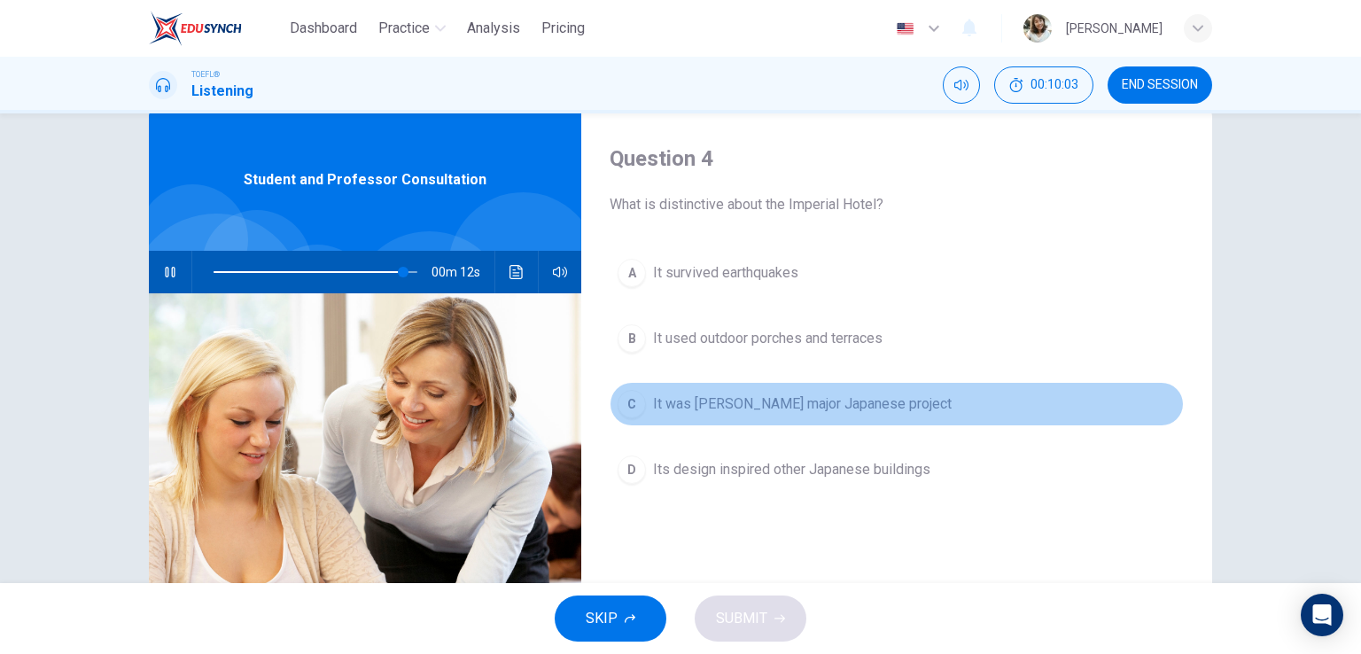
click at [631, 409] on div "C" at bounding box center [632, 404] width 28 height 28
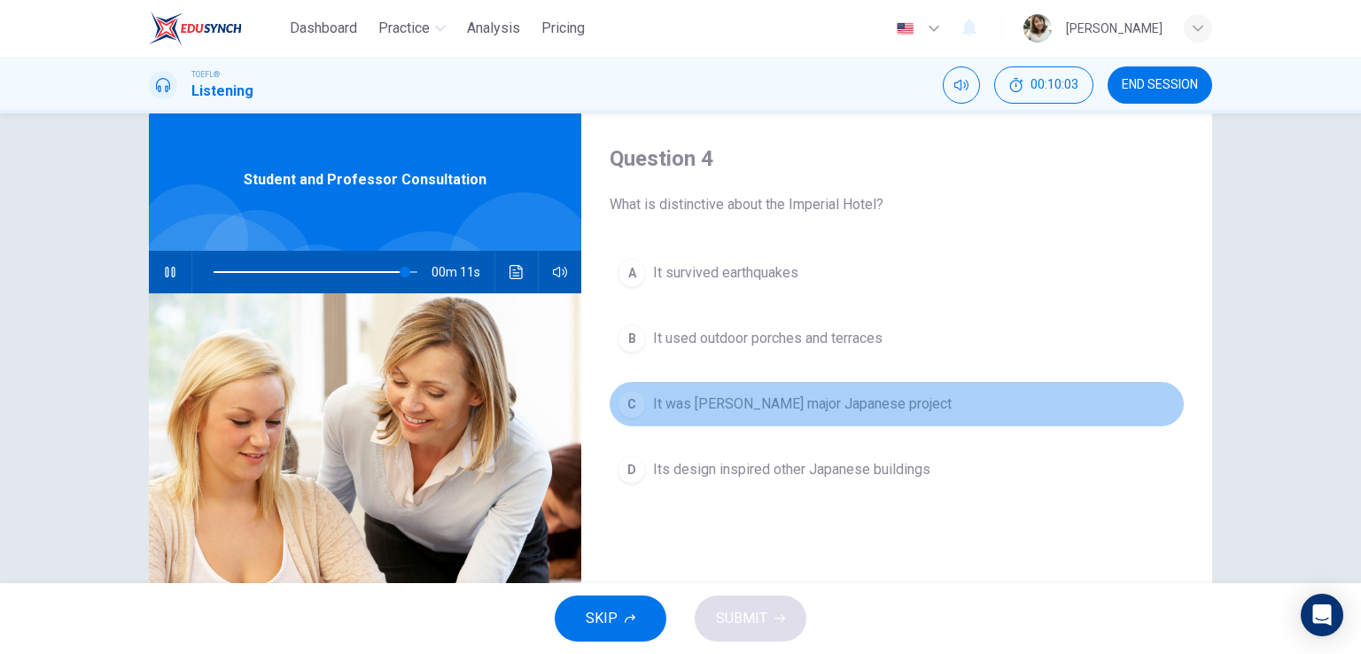
click at [631, 409] on div "C" at bounding box center [632, 404] width 28 height 28
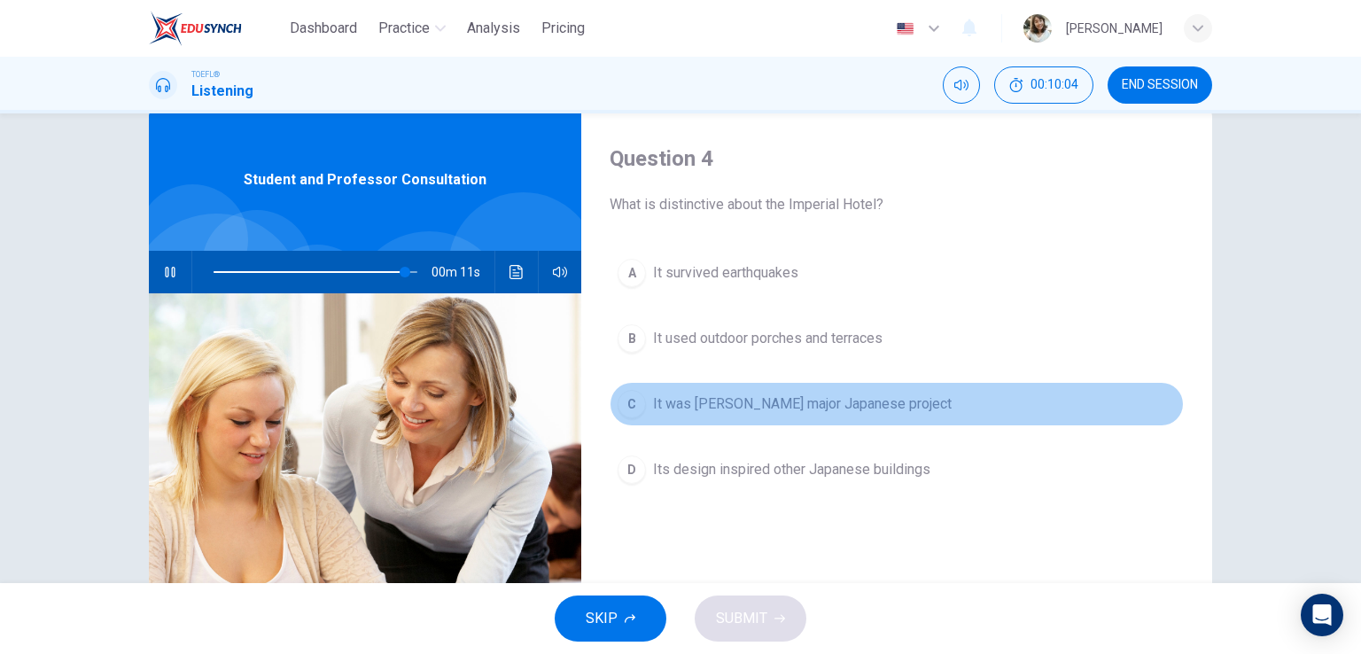
click at [631, 409] on div "C" at bounding box center [632, 404] width 28 height 28
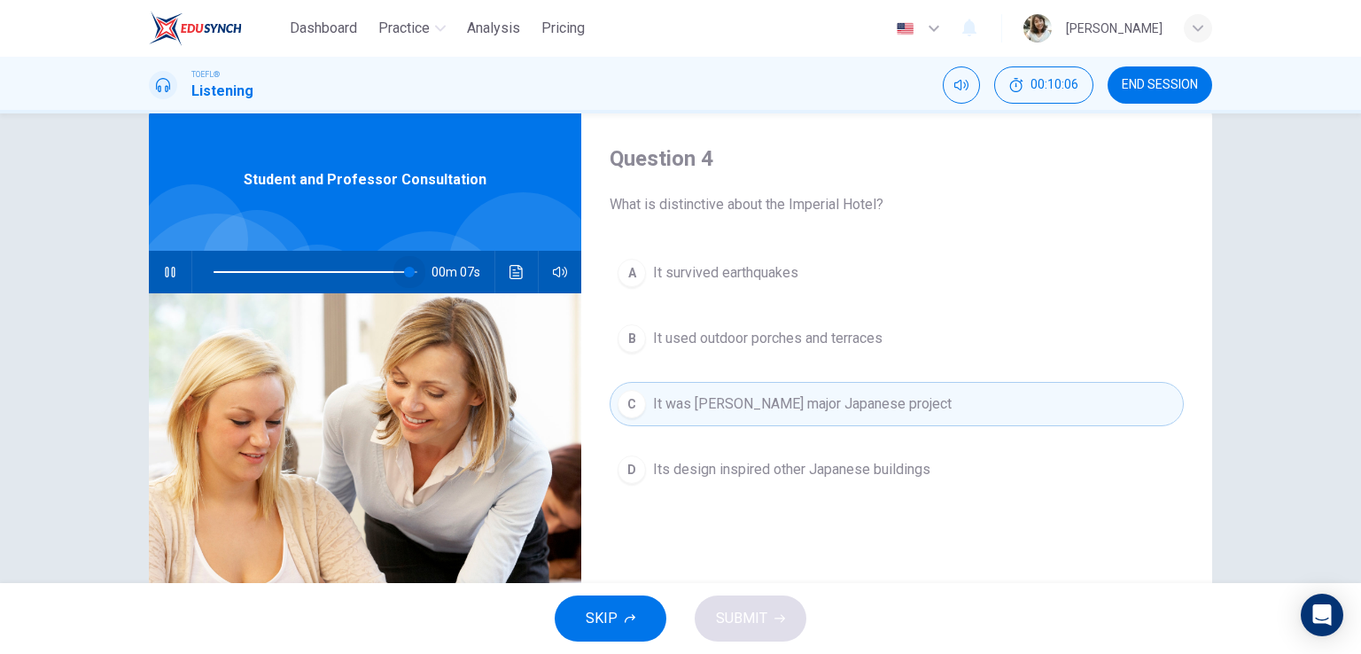
type input "100"
drag, startPoint x: 396, startPoint y: 268, endPoint x: 433, endPoint y: 277, distance: 37.6
click at [433, 277] on div "00m 07s" at bounding box center [365, 272] width 433 height 43
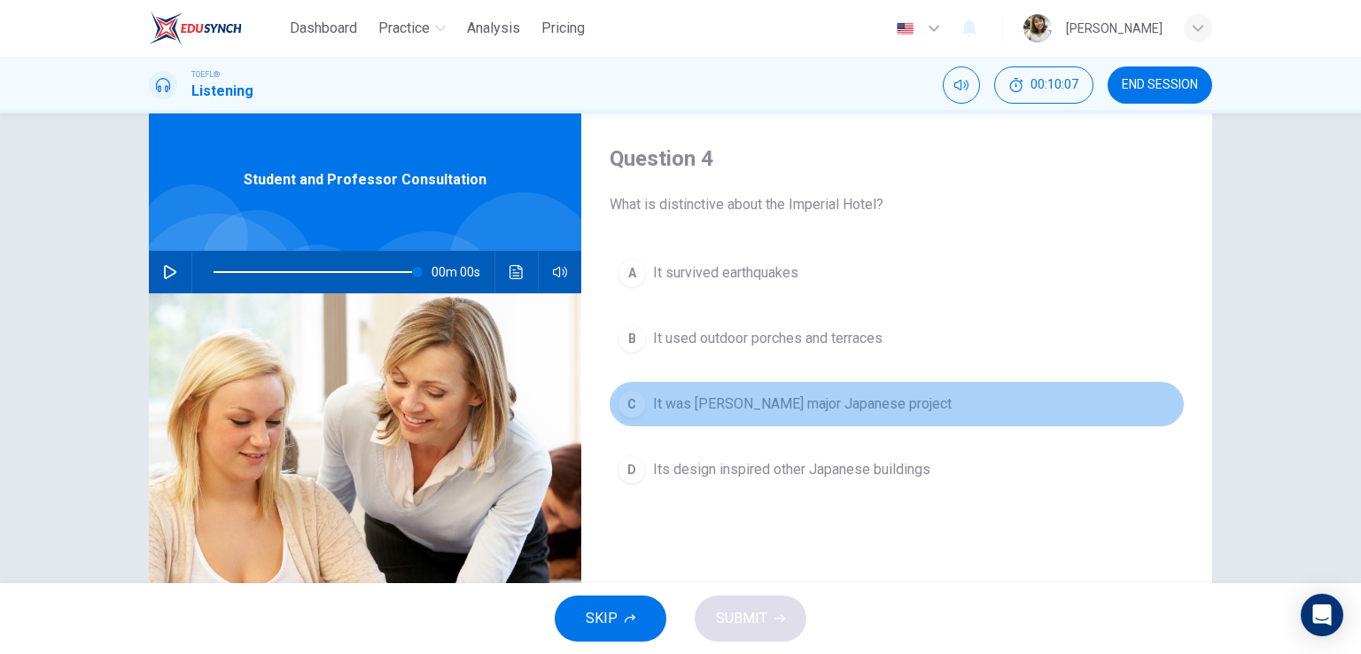
click at [673, 397] on span "It was Wright's major Japanese project" at bounding box center [802, 404] width 299 height 21
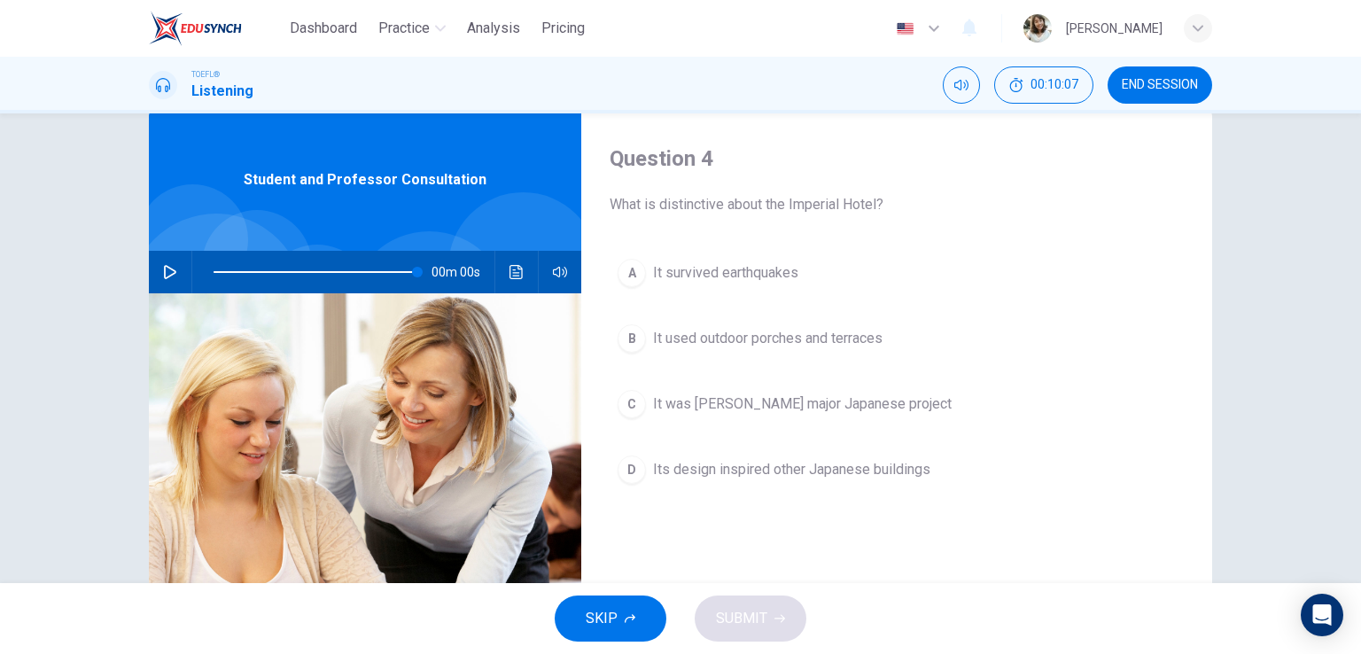
click at [673, 397] on span "It was Wright's major Japanese project" at bounding box center [802, 404] width 299 height 21
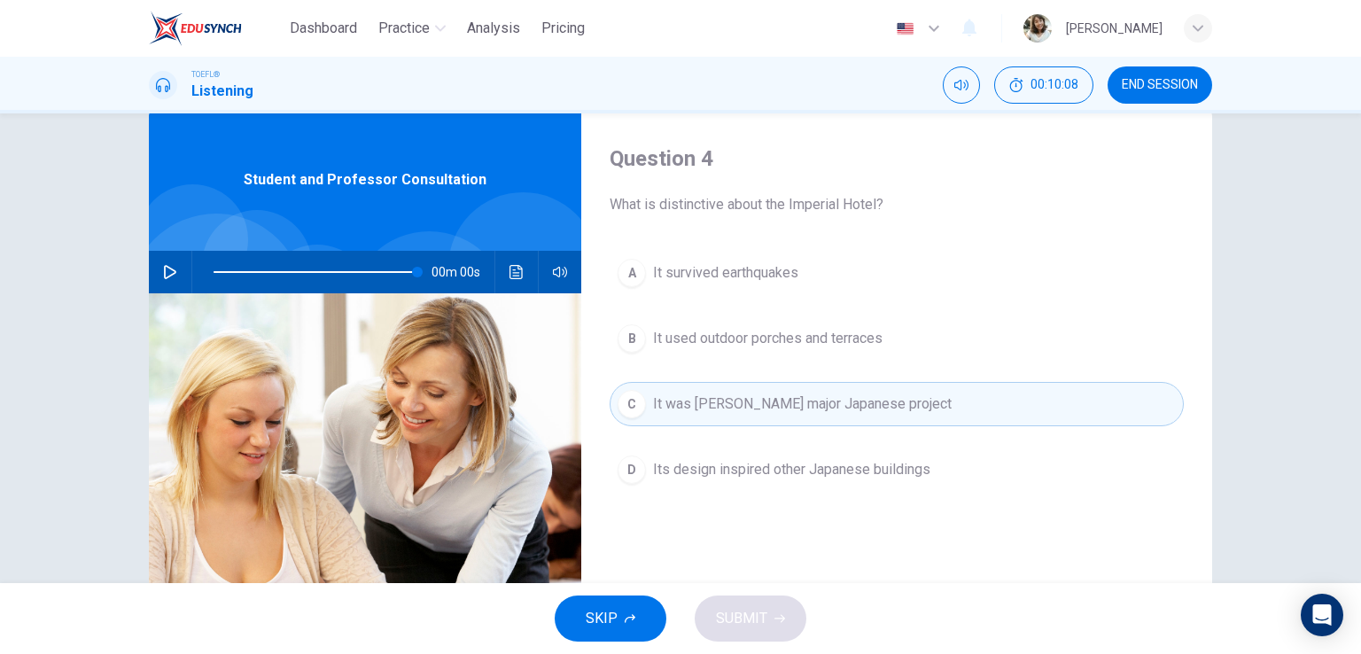
click at [613, 611] on span "SKIP" at bounding box center [602, 618] width 32 height 25
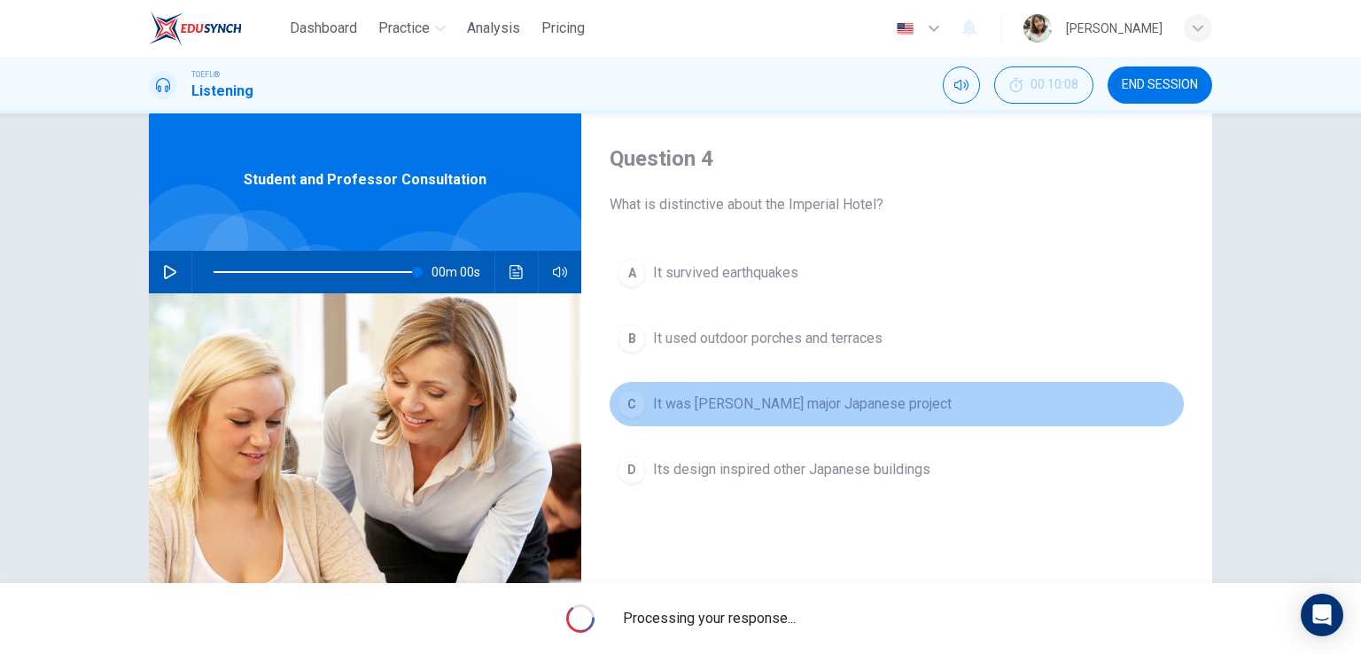
click at [653, 400] on span "It was Wright's major Japanese project" at bounding box center [802, 404] width 299 height 21
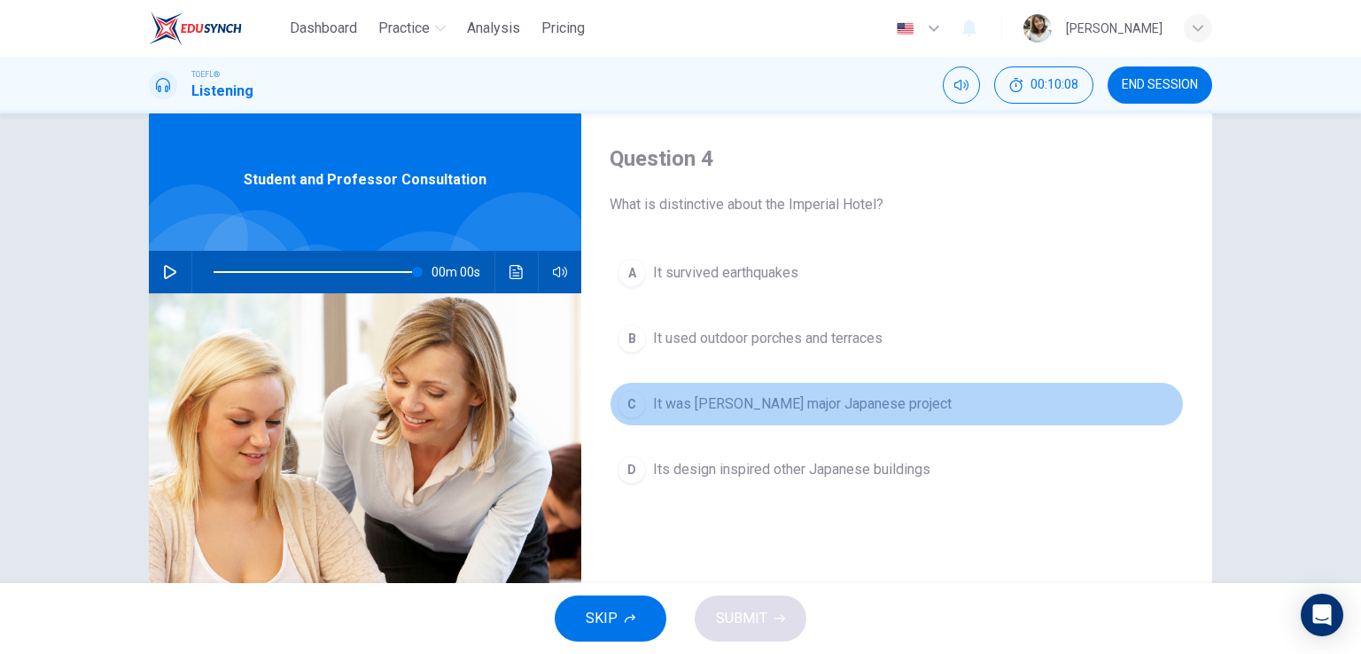
click at [653, 400] on span "It was Wright's major Japanese project" at bounding box center [802, 404] width 299 height 21
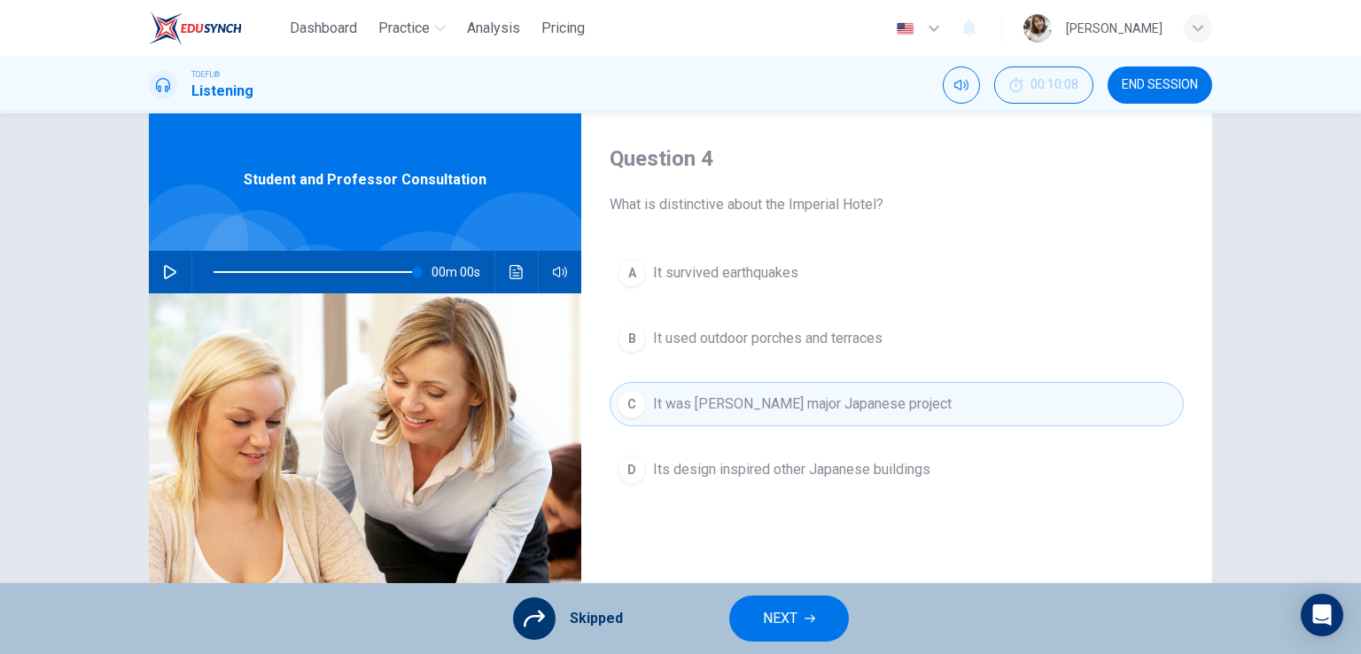
click at [653, 400] on div "A It survived earthquakes B It used outdoor porches and terraces C It was Wrigh…" at bounding box center [897, 389] width 574 height 277
click at [794, 620] on span "NEXT" at bounding box center [780, 618] width 35 height 25
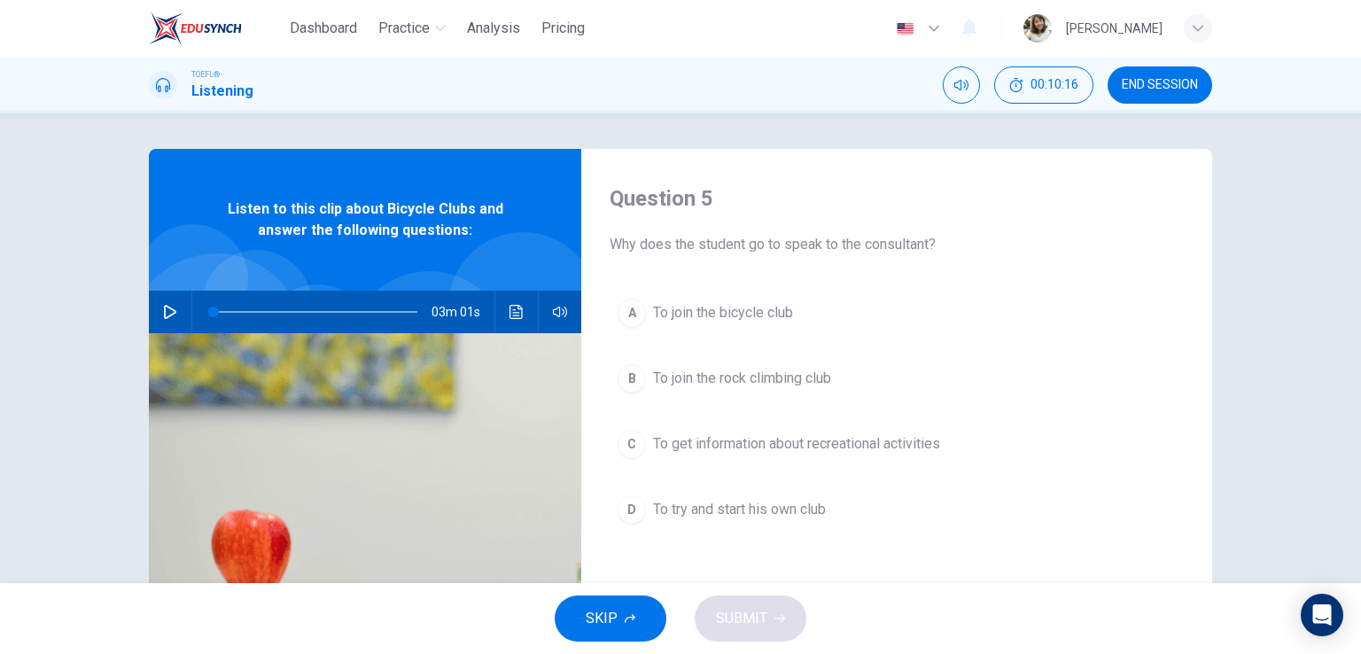
click at [164, 313] on icon "button" at bounding box center [170, 312] width 14 height 14
type input "0"
